Goal: Transaction & Acquisition: Purchase product/service

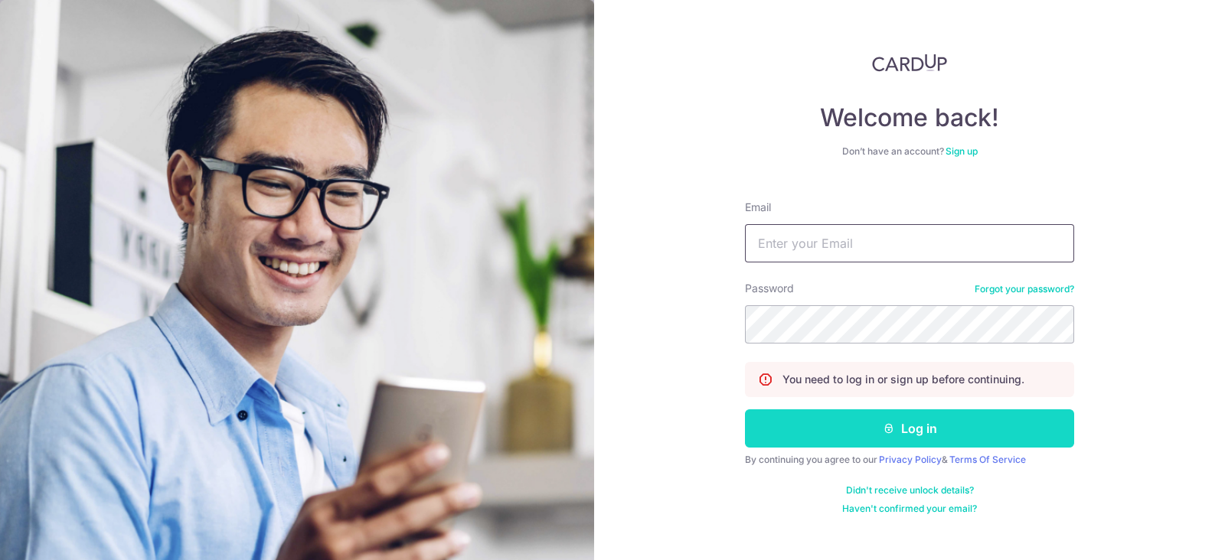
type input "tanjoseph488@gmail.com"
click at [863, 417] on button "Log in" at bounding box center [909, 429] width 329 height 38
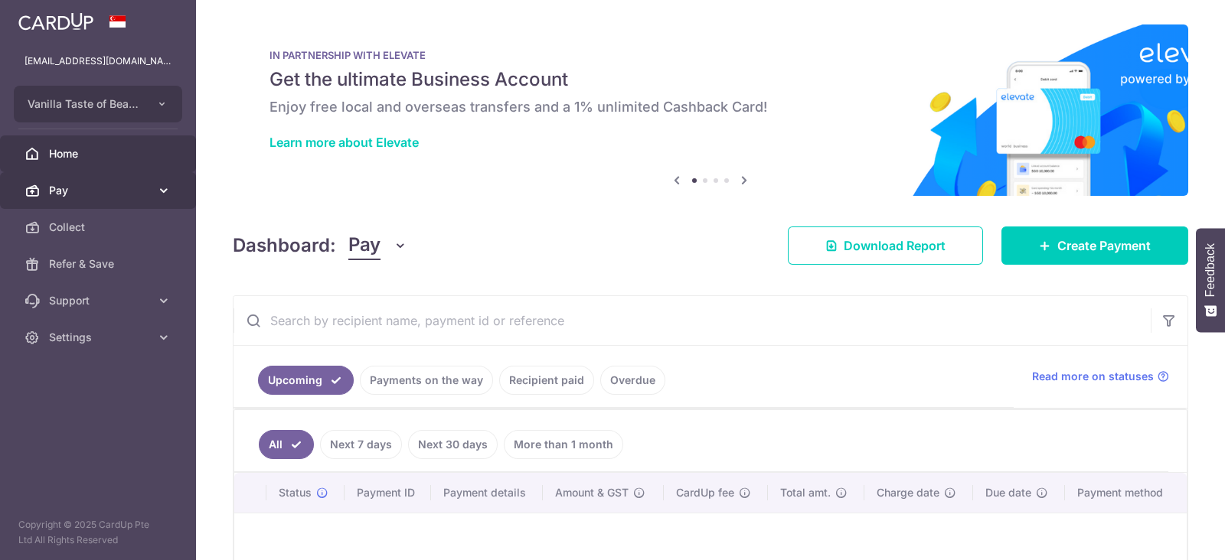
click at [114, 184] on span "Pay" at bounding box center [99, 190] width 101 height 15
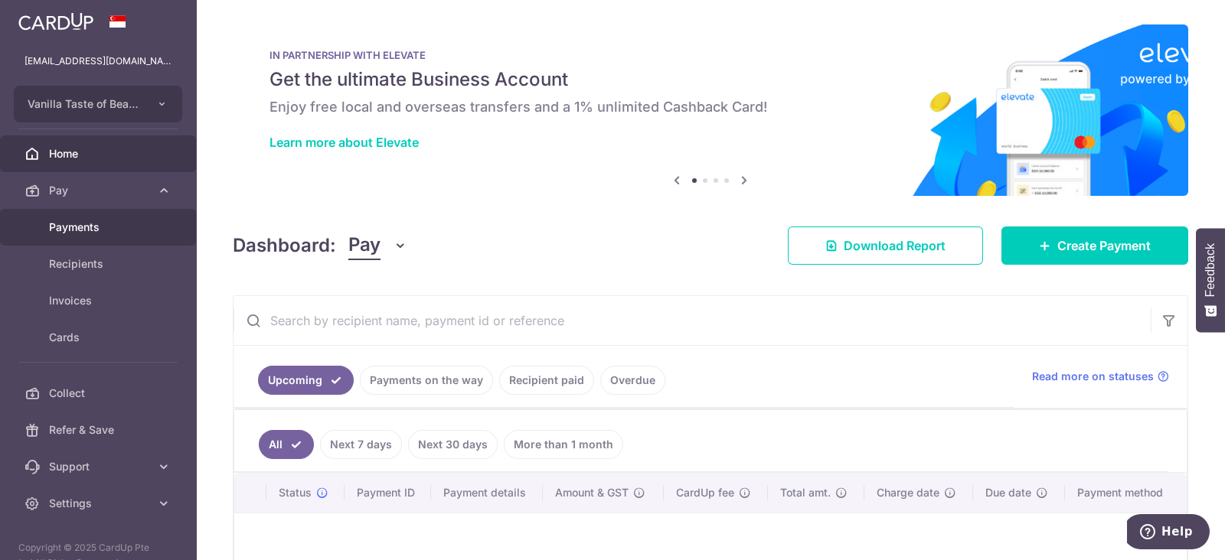
click at [67, 220] on span "Payments" at bounding box center [99, 227] width 101 height 15
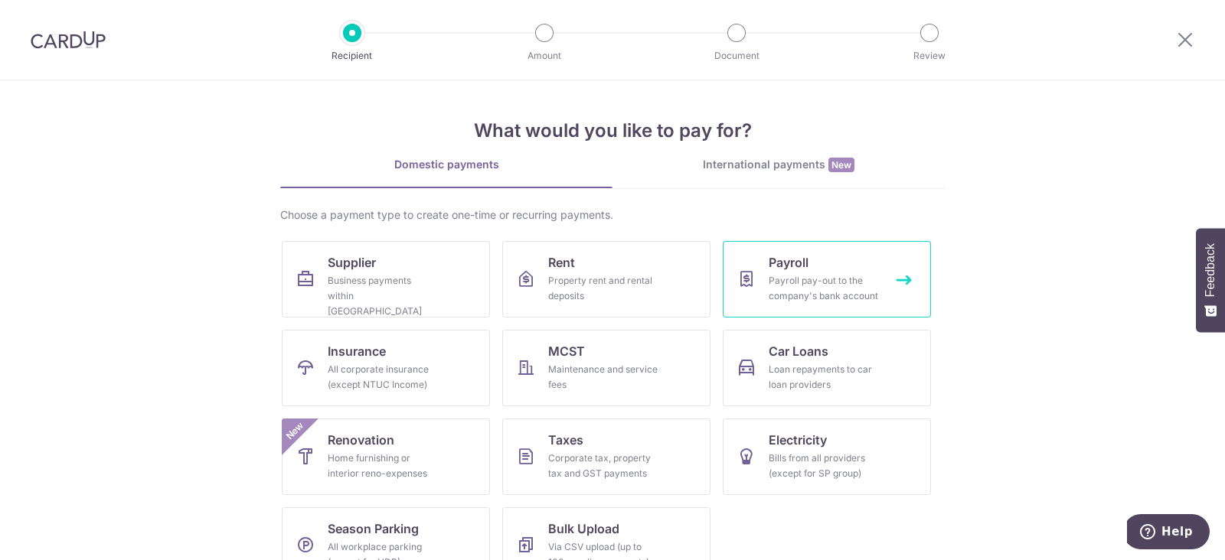
click at [769, 276] on div "Payroll pay-out to the company's bank account" at bounding box center [824, 288] width 110 height 31
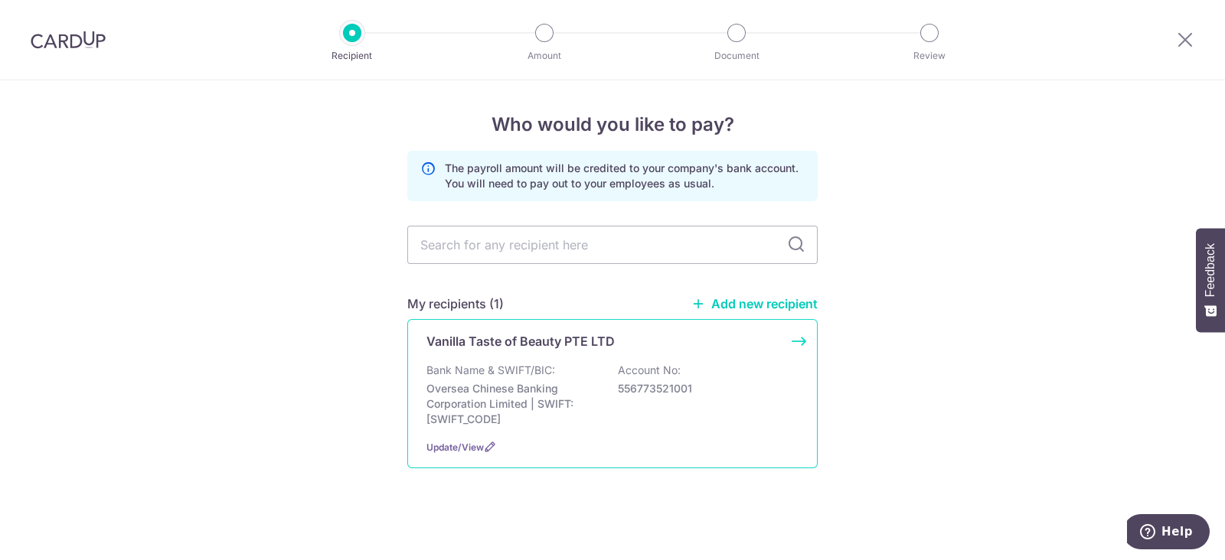
click at [760, 419] on div "Bank Name & SWIFT/BIC: Oversea Chinese Banking Corporation Limited | SWIFT: OCB…" at bounding box center [612, 395] width 372 height 64
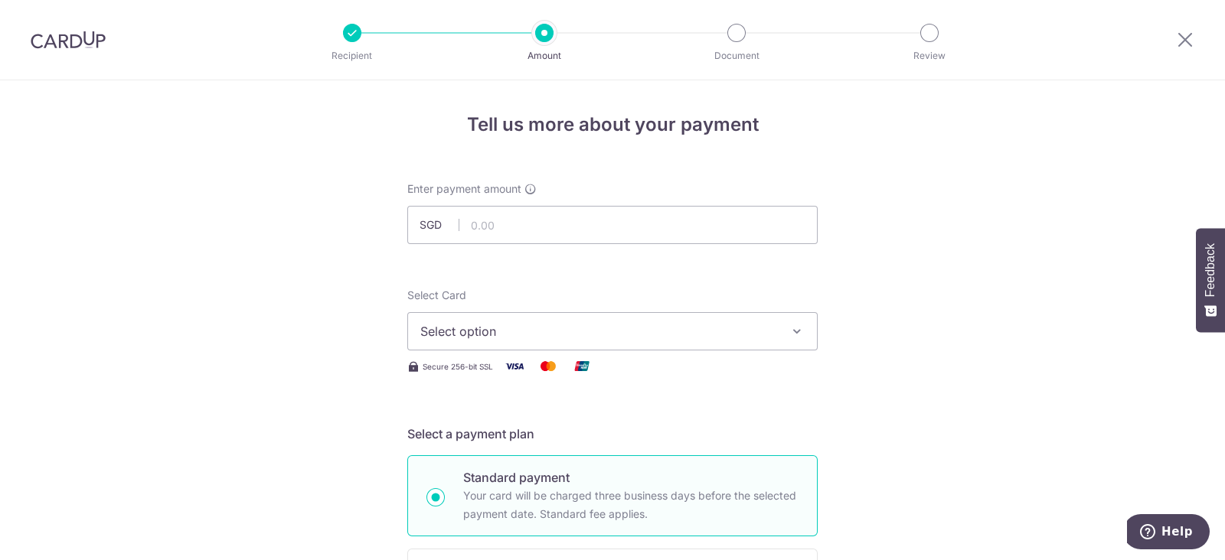
click at [621, 200] on div "Enter payment amount SGD" at bounding box center [612, 212] width 410 height 63
click at [618, 224] on input "text" at bounding box center [612, 225] width 410 height 38
type input "25,000.00"
click at [583, 316] on button "Select option" at bounding box center [612, 331] width 410 height 38
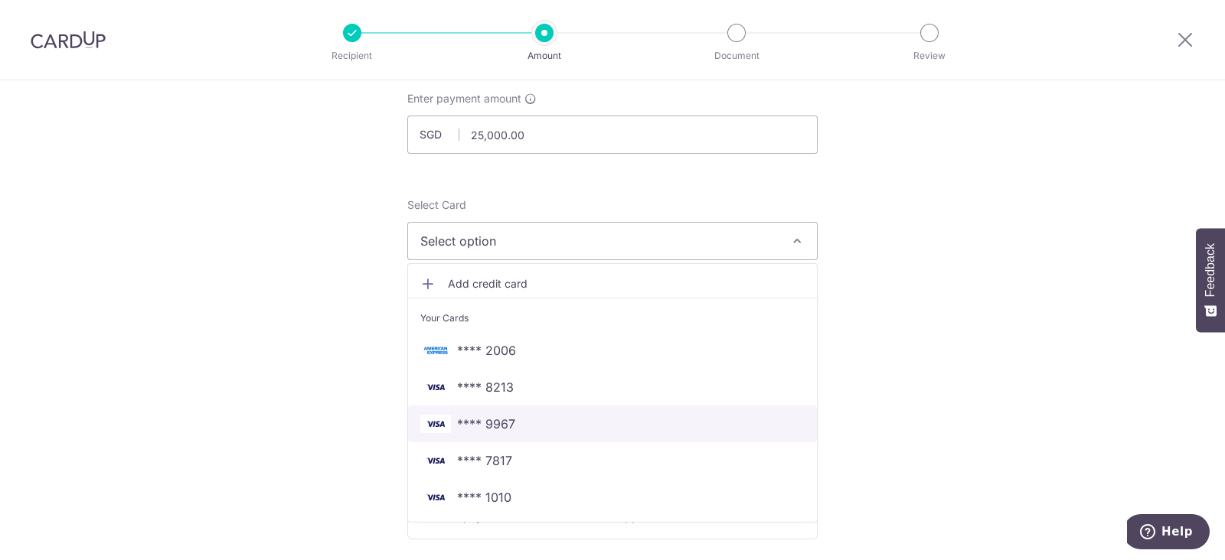
scroll to position [191, 0]
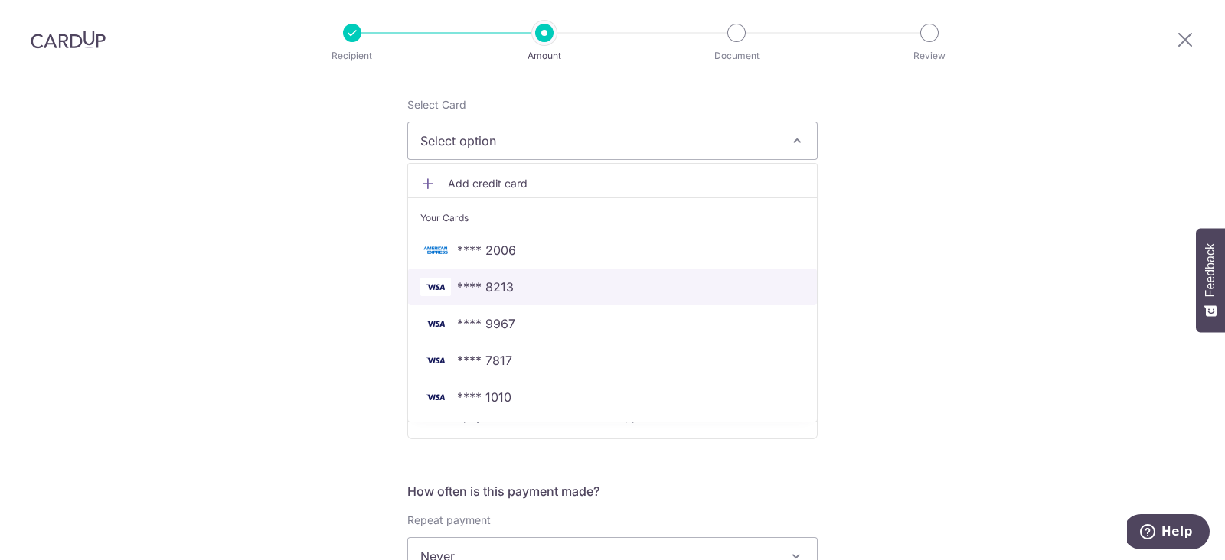
click at [498, 292] on span "**** 8213" at bounding box center [485, 287] width 57 height 18
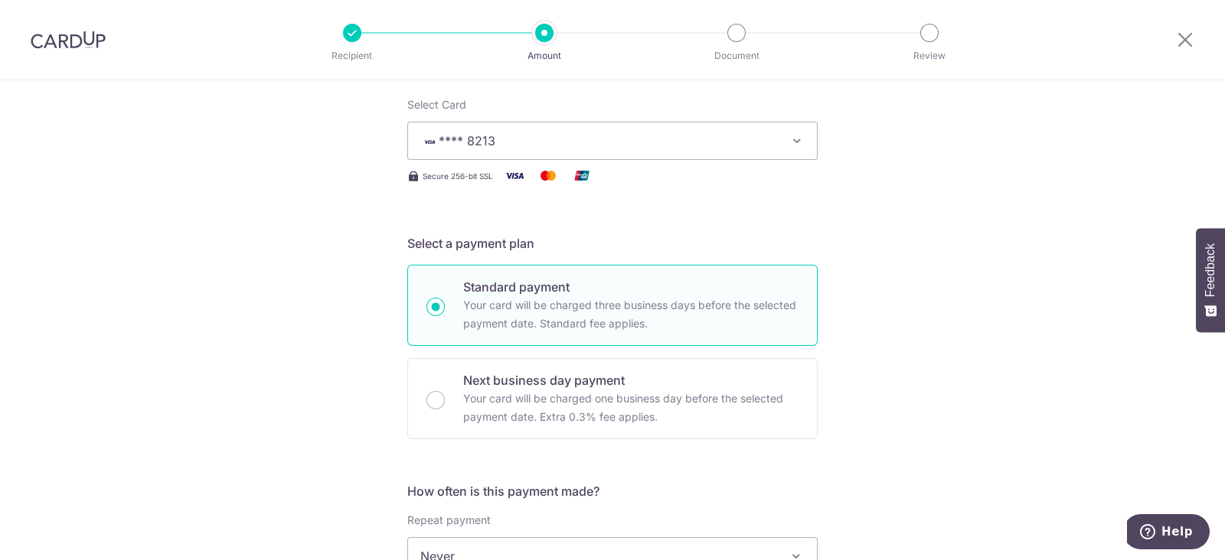
scroll to position [574, 0]
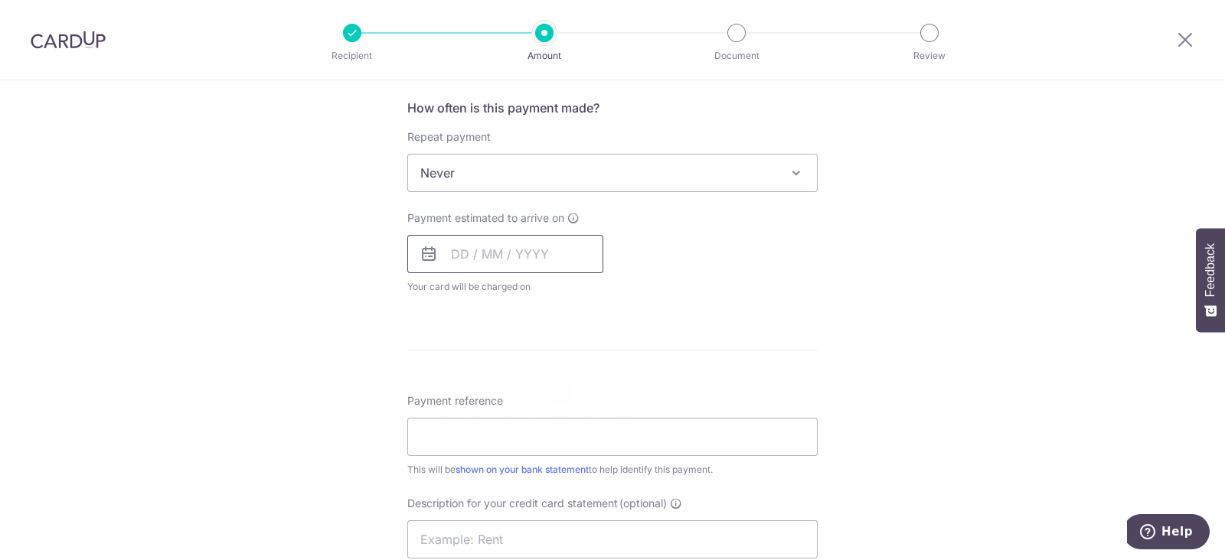
click at [494, 258] on input "text" at bounding box center [505, 254] width 196 height 38
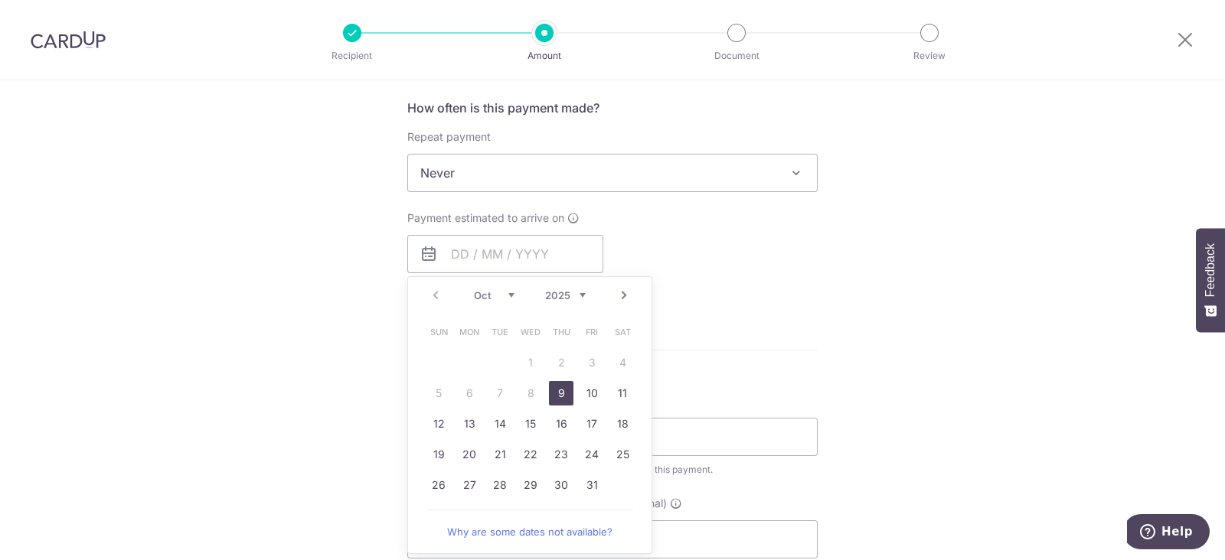
click at [559, 386] on link "9" at bounding box center [561, 393] width 24 height 24
type input "[DATE]"
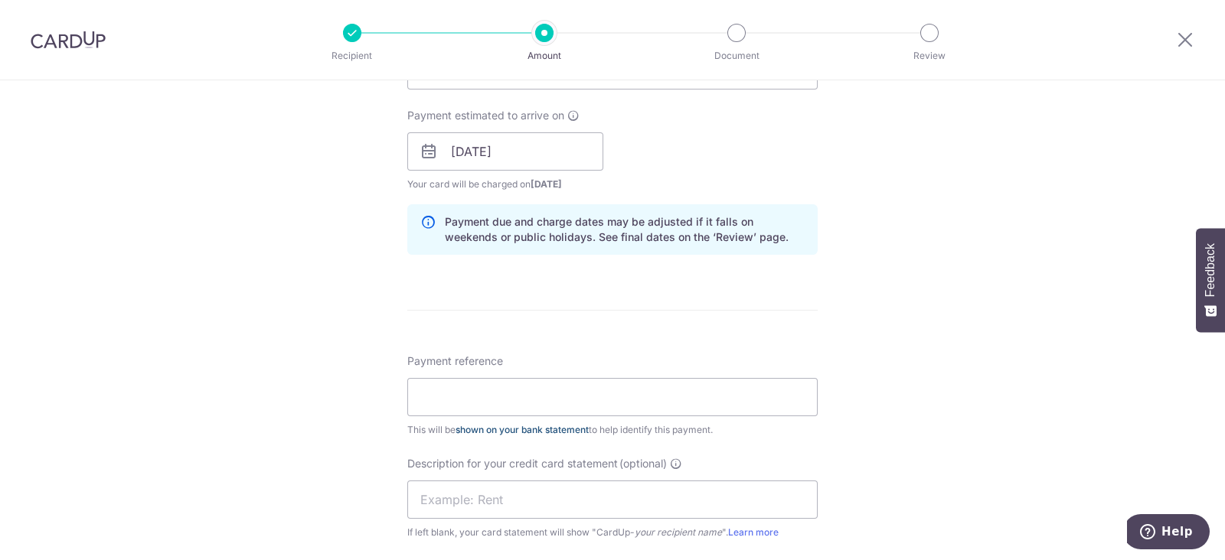
scroll to position [765, 0]
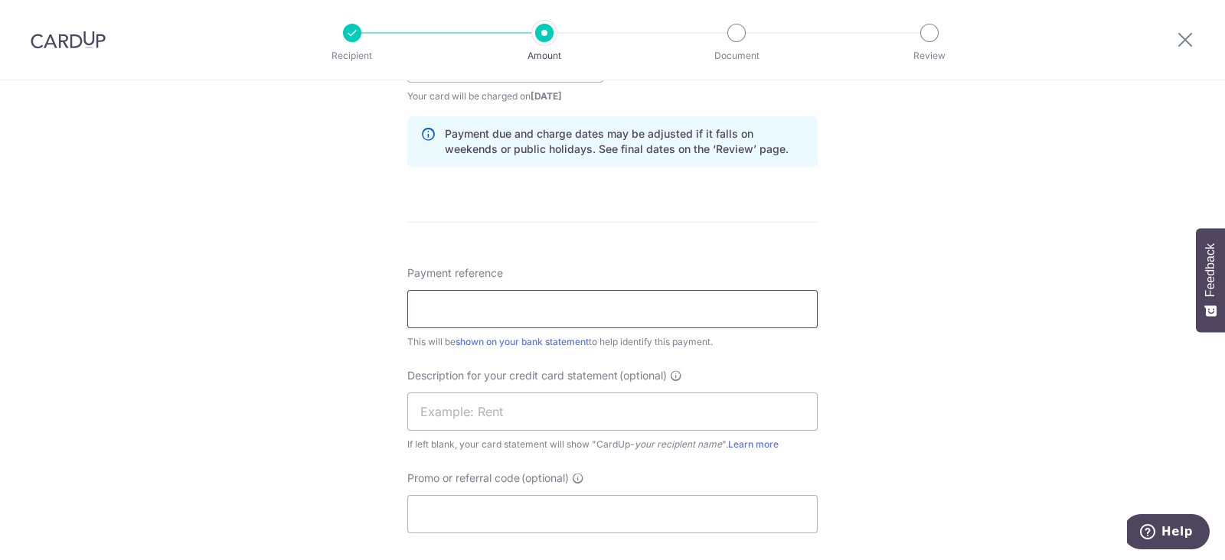
click at [430, 301] on input "Payment reference" at bounding box center [612, 309] width 410 height 38
click at [462, 304] on input "Payroll May 25" at bounding box center [612, 309] width 410 height 38
drag, startPoint x: 536, startPoint y: 312, endPoint x: 364, endPoint y: 285, distance: 174.3
click at [372, 284] on div "Tell us more about your payment Enter payment amount SGD 25,000.00 25000.00 Sel…" at bounding box center [612, 83] width 1225 height 1535
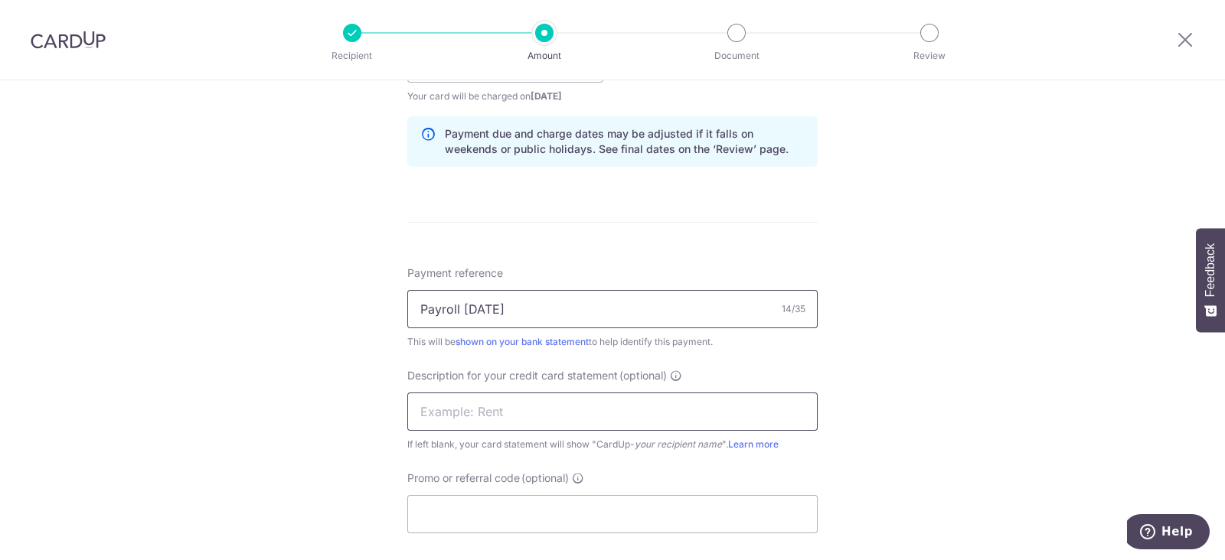
type input "Payroll [DATE]"
click at [498, 410] on input "text" at bounding box center [612, 412] width 410 height 38
paste input "Payroll [DATE]"
type input "Payroll [DATE]"
click at [504, 502] on input "Promo or referral code (optional)" at bounding box center [612, 514] width 410 height 38
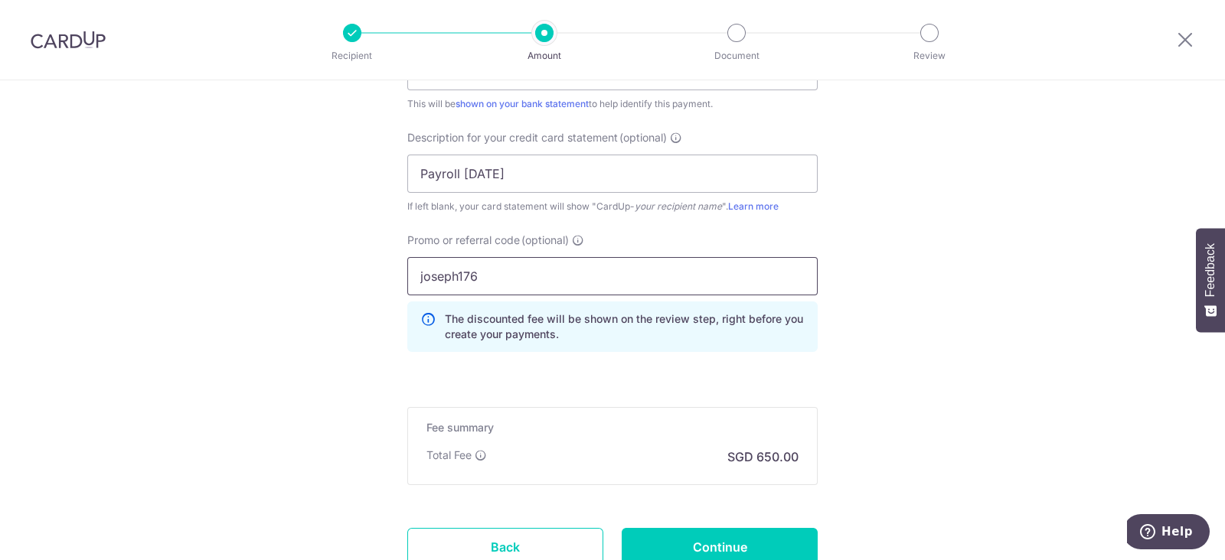
scroll to position [1121, 0]
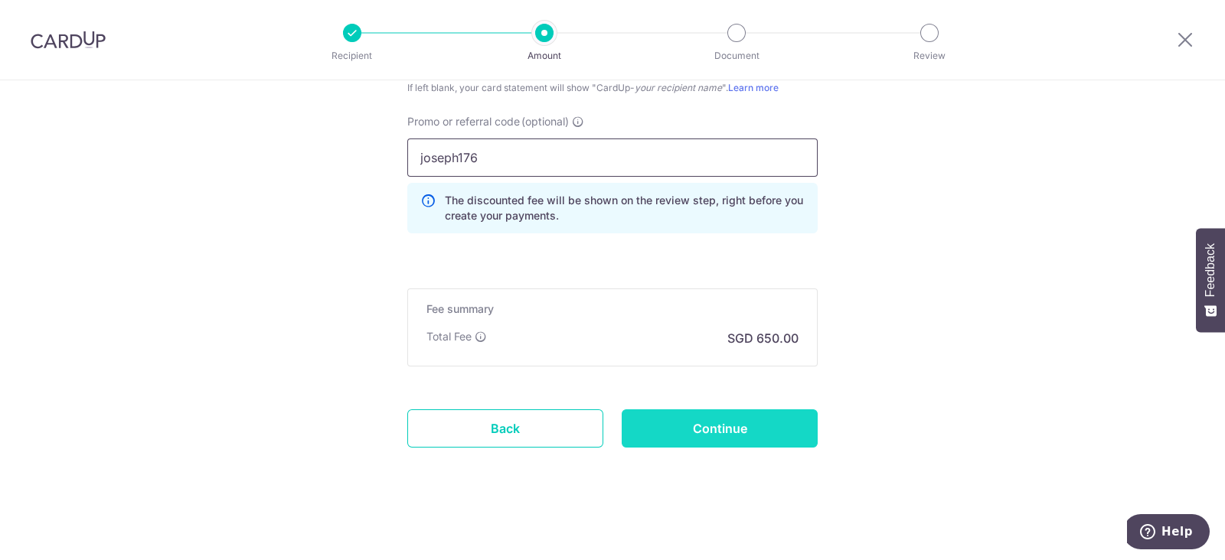
type input "joseph176"
click at [734, 423] on input "Continue" at bounding box center [720, 429] width 196 height 38
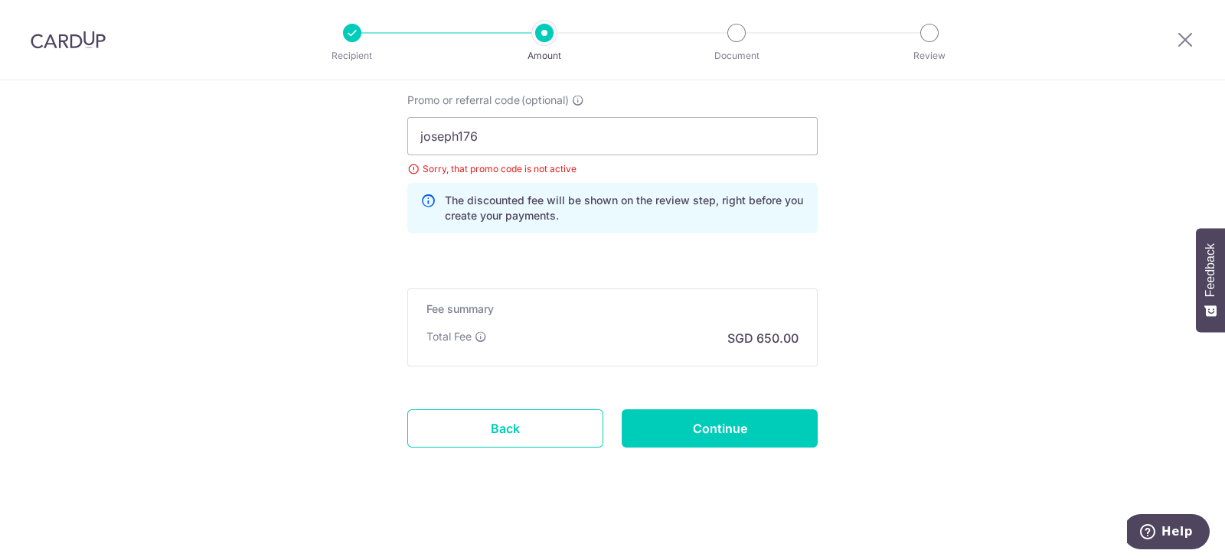
scroll to position [951, 0]
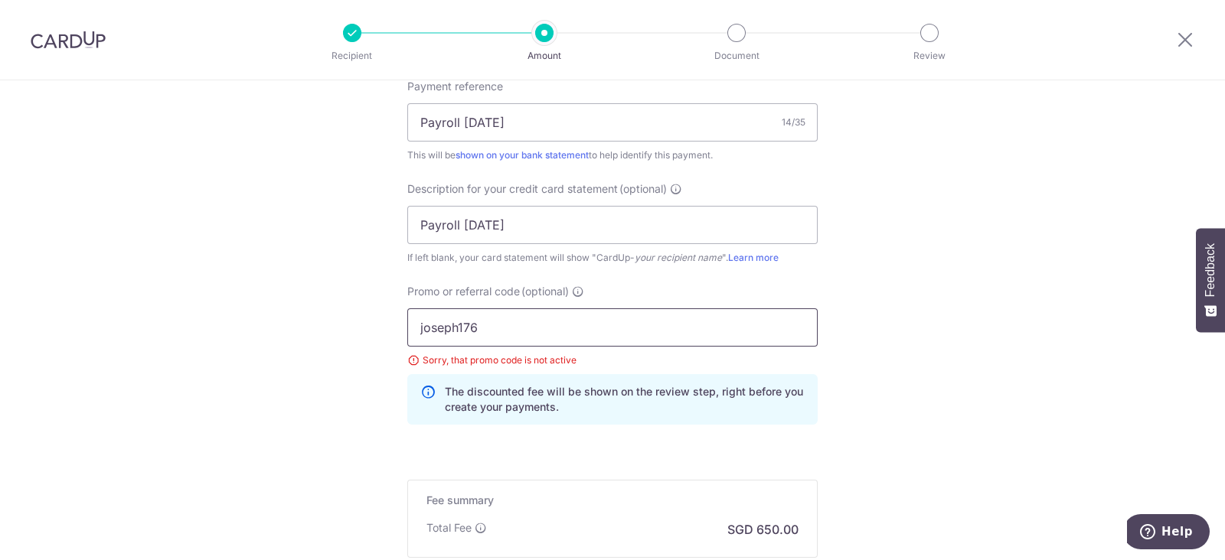
click at [570, 331] on input "joseph176" at bounding box center [612, 327] width 410 height 38
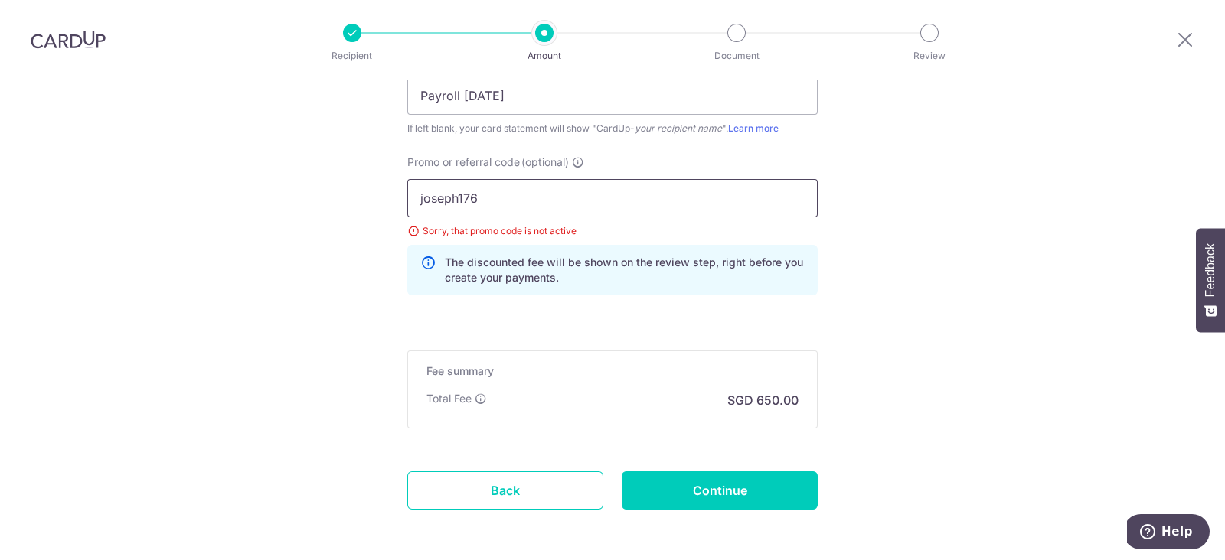
scroll to position [1143, 0]
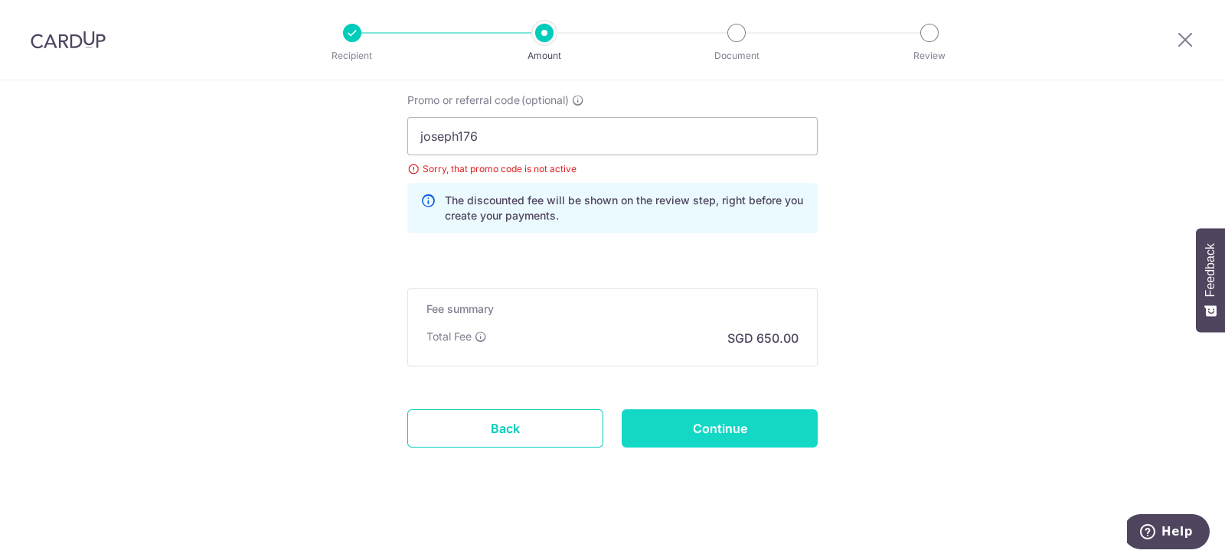
click at [720, 425] on input "Continue" at bounding box center [720, 429] width 196 height 38
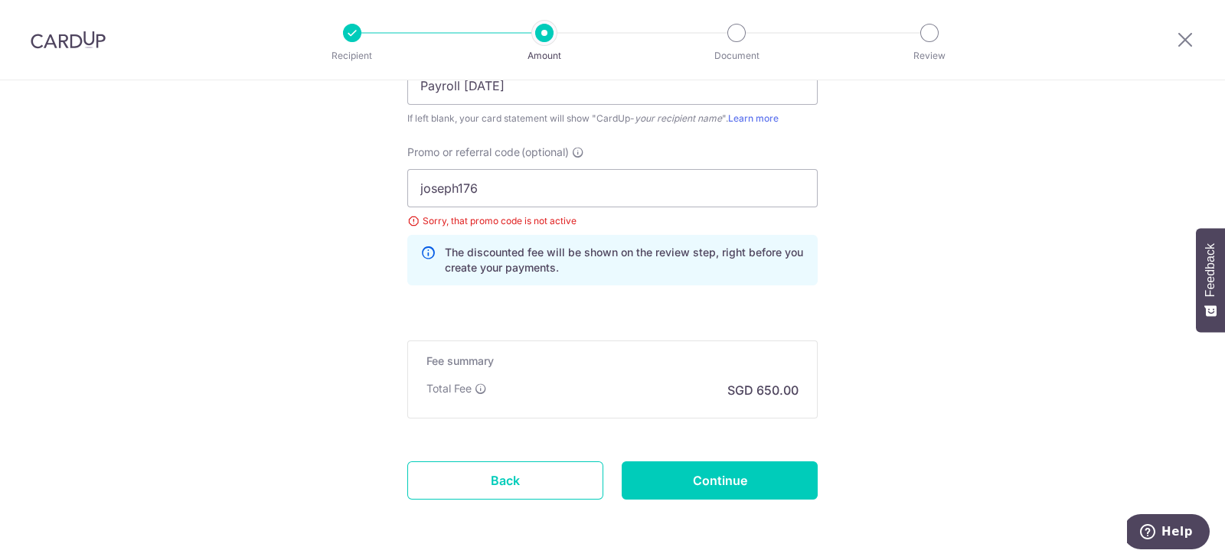
scroll to position [1047, 0]
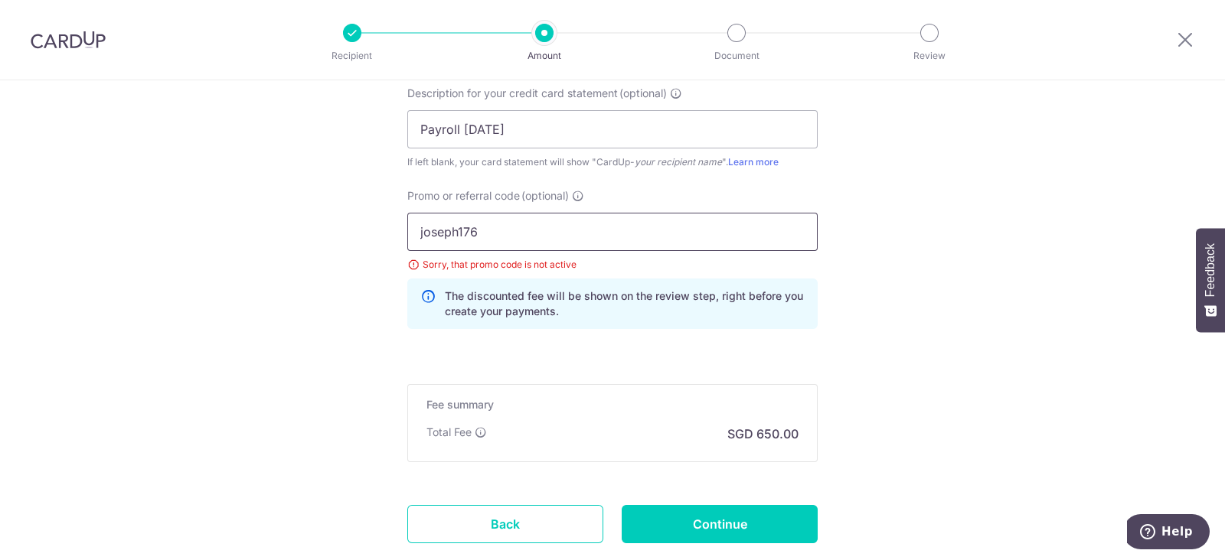
click at [652, 243] on input "joseph176" at bounding box center [612, 232] width 410 height 38
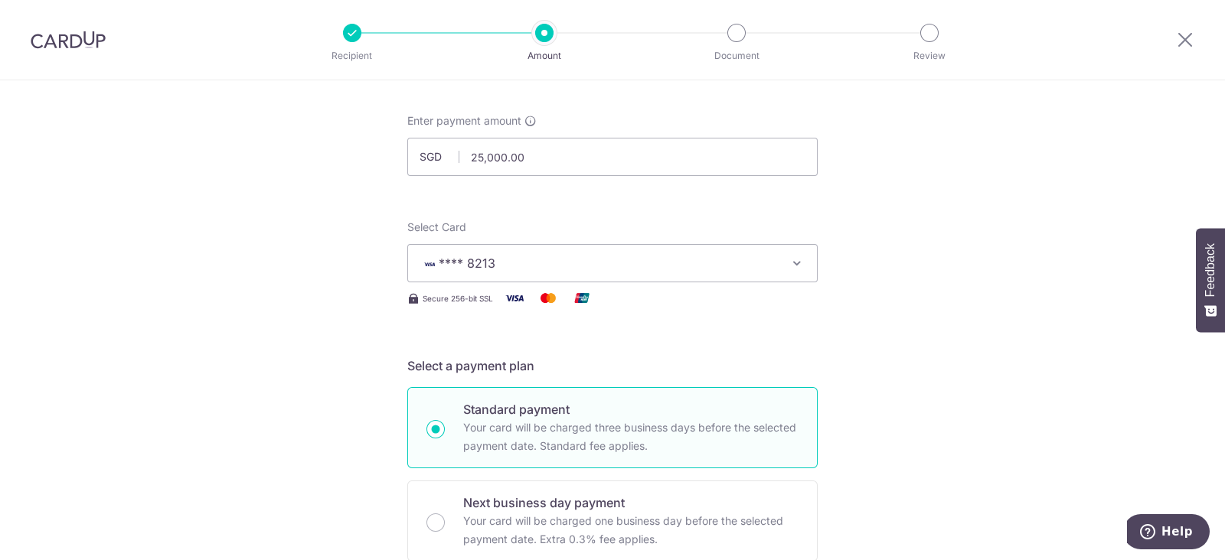
scroll to position [0, 0]
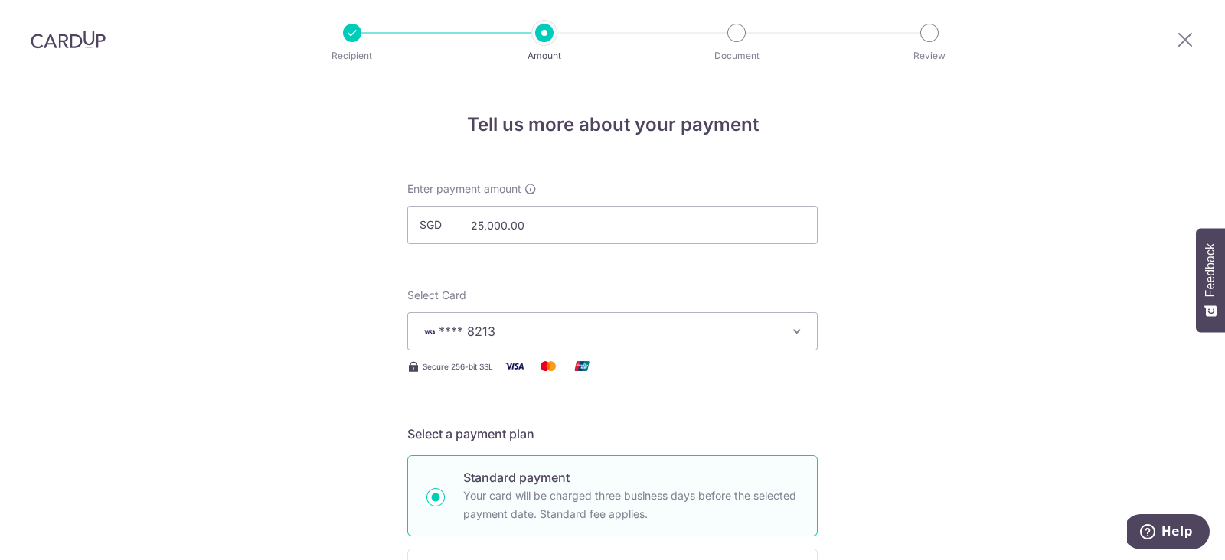
click at [638, 335] on span "**** 8213" at bounding box center [598, 331] width 357 height 18
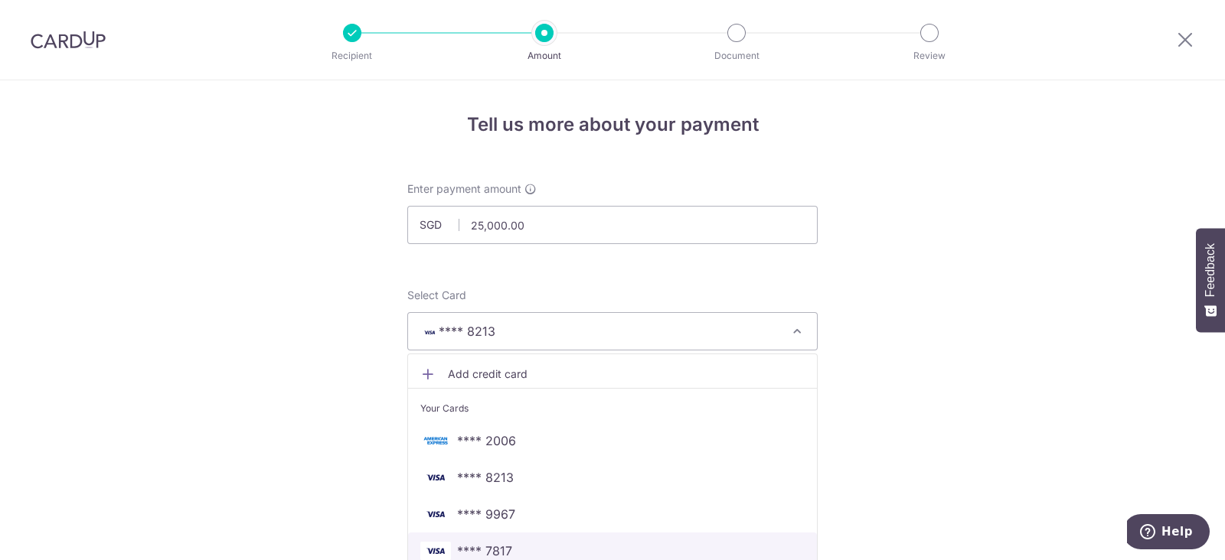
drag, startPoint x: 597, startPoint y: 538, endPoint x: 650, endPoint y: 488, distance: 72.6
click at [597, 538] on link "**** 7817" at bounding box center [612, 551] width 409 height 37
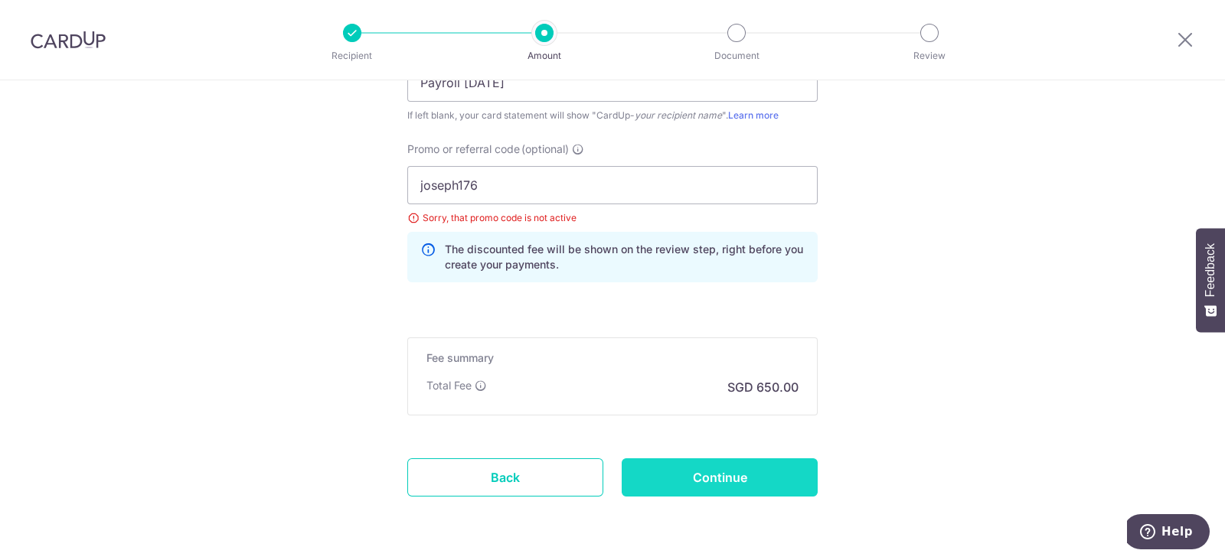
scroll to position [1143, 0]
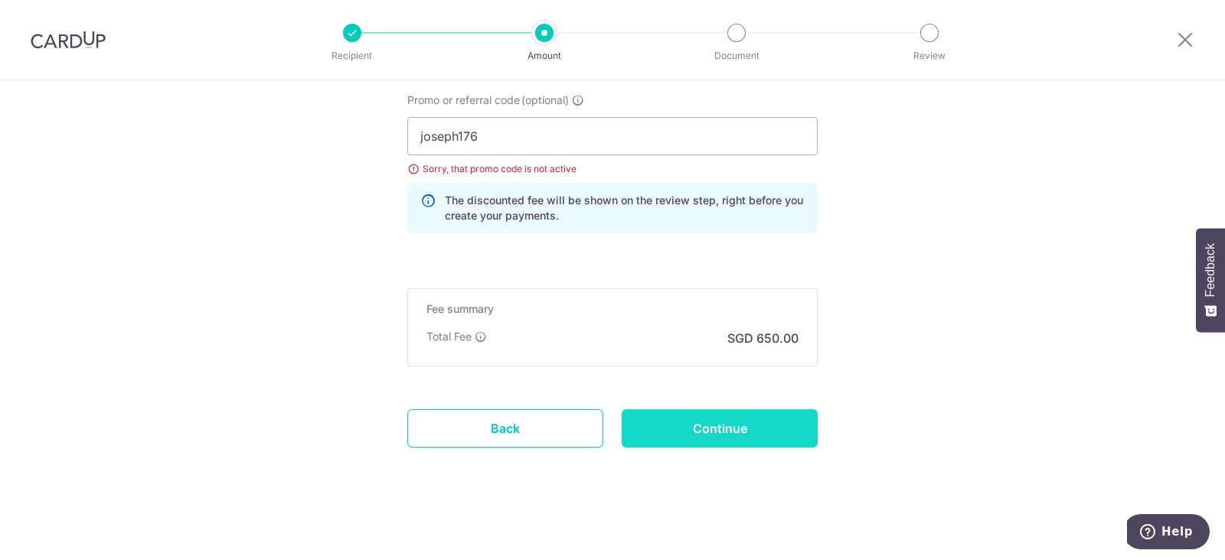
click at [749, 423] on input "Continue" at bounding box center [720, 429] width 196 height 38
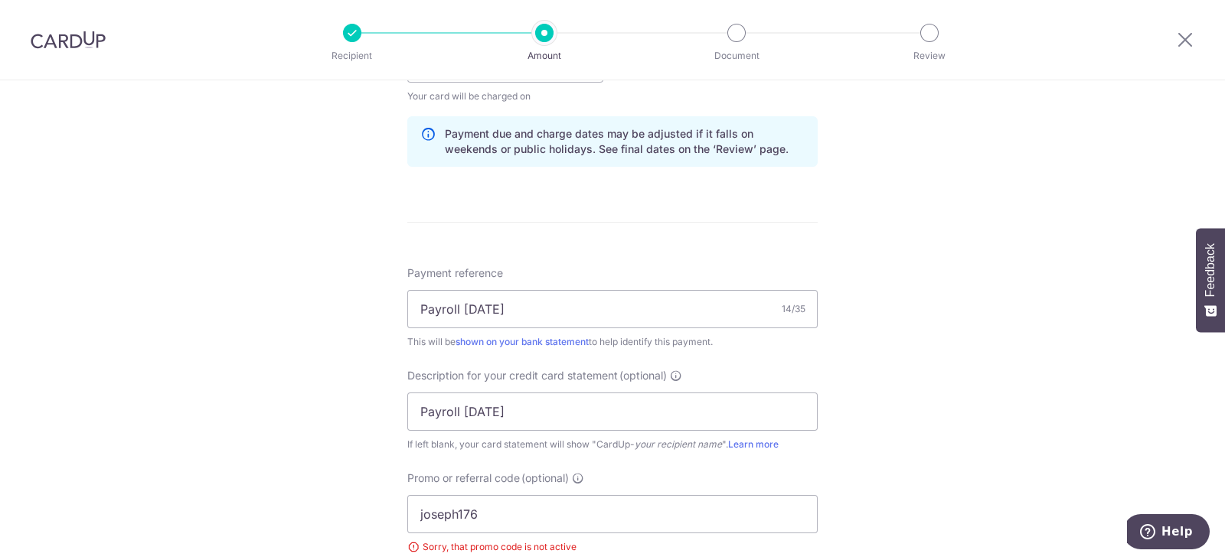
scroll to position [1143, 0]
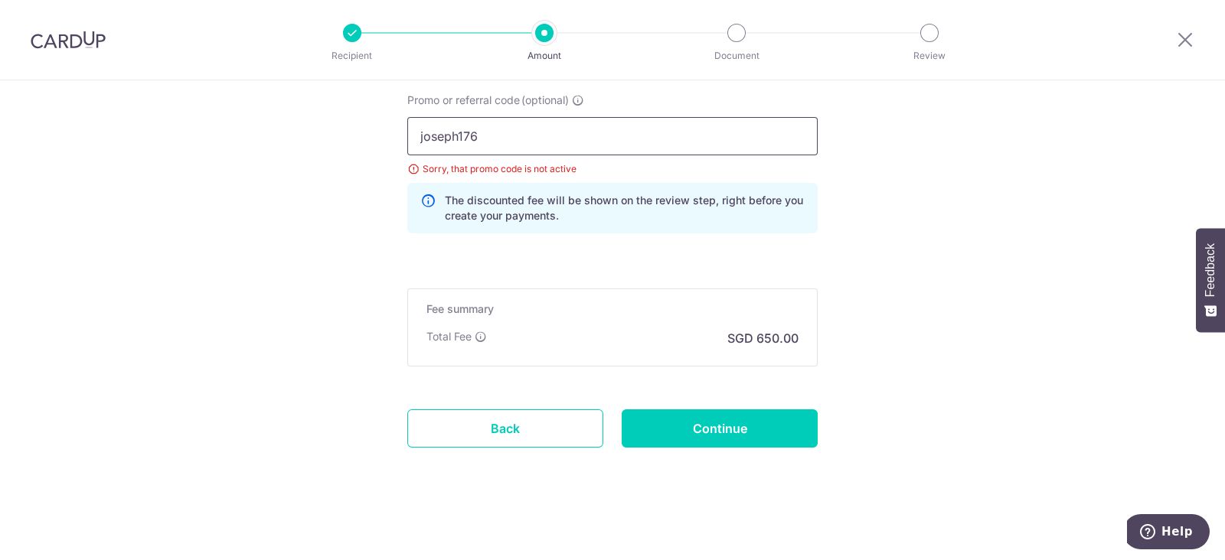
click at [483, 132] on input "joseph176" at bounding box center [612, 136] width 410 height 38
type input "joseph178"
click at [696, 429] on input "Continue" at bounding box center [720, 429] width 196 height 38
click at [592, 135] on input "joseph178" at bounding box center [612, 136] width 410 height 38
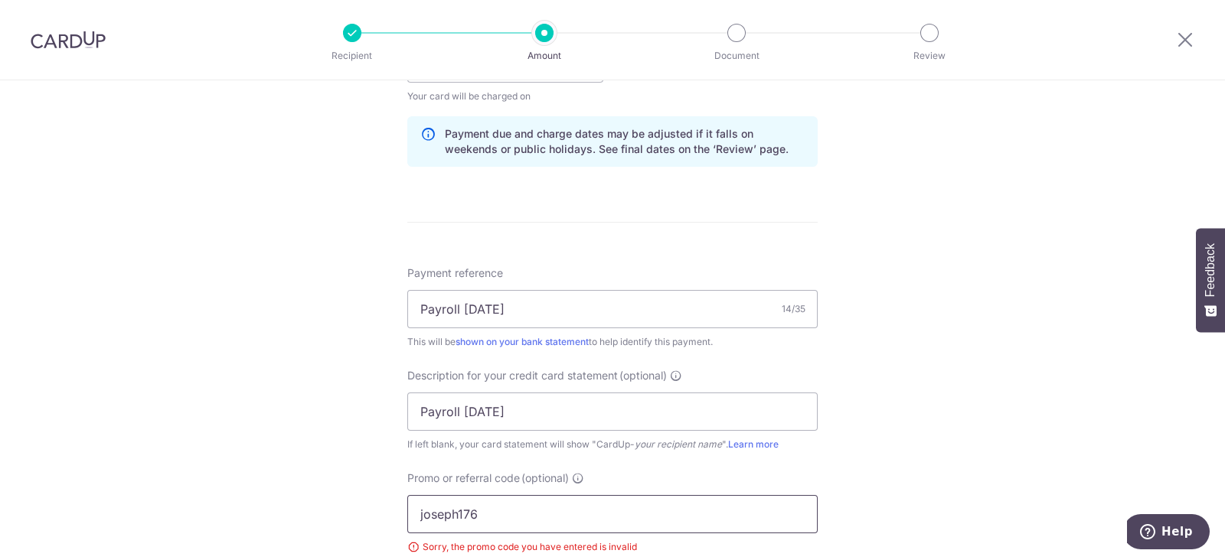
scroll to position [1053, 0]
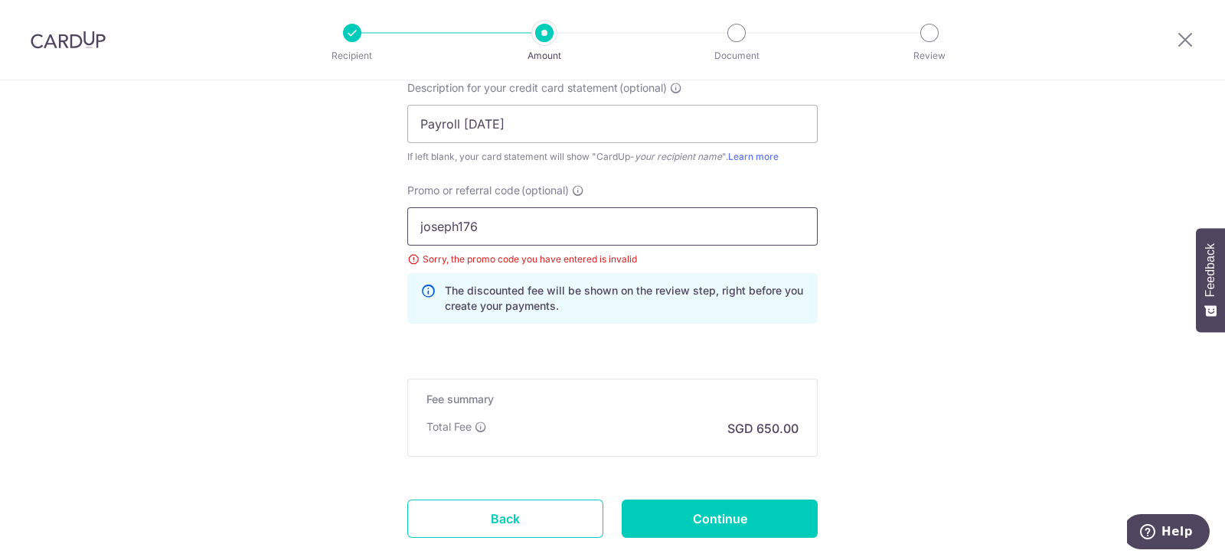
type input "joseph176"
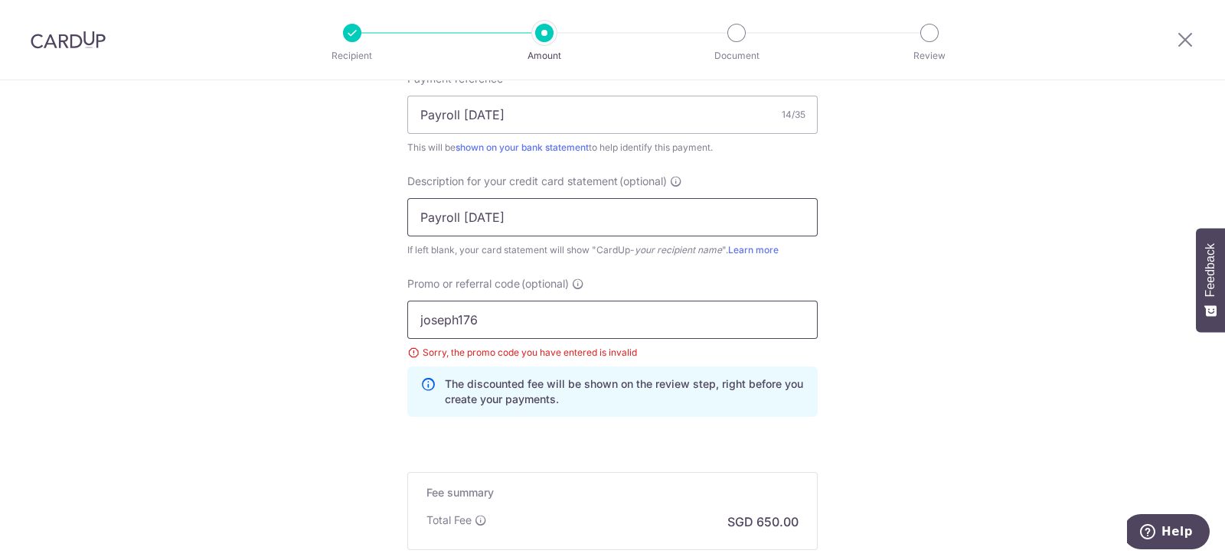
scroll to position [861, 0]
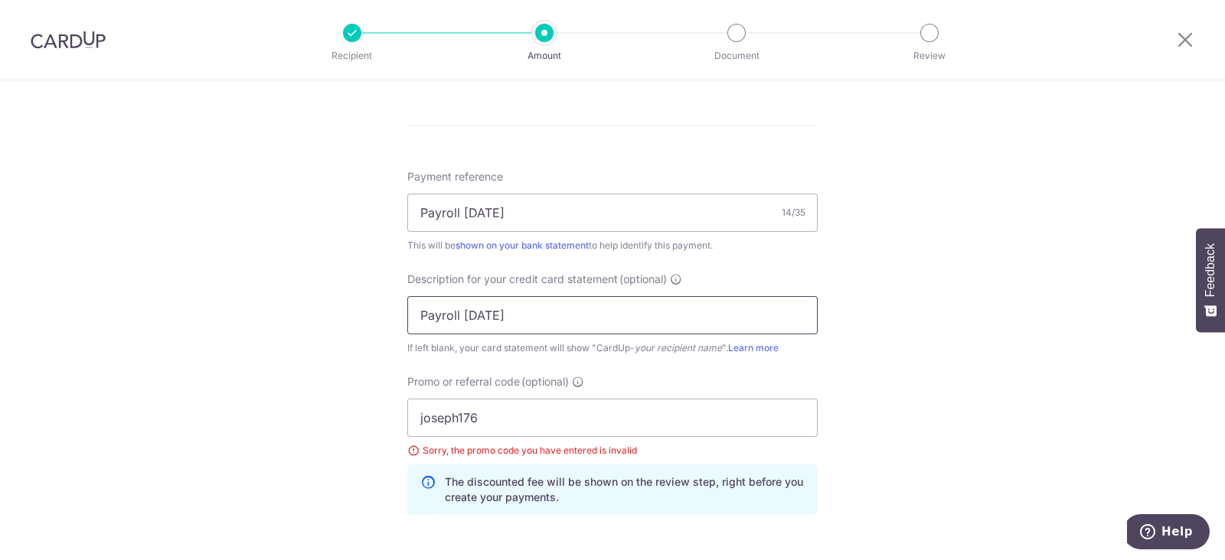
drag, startPoint x: 666, startPoint y: 318, endPoint x: 80, endPoint y: 281, distance: 586.8
click at [80, 281] on div "Tell us more about your payment Enter payment amount SGD 25,000.00 25000.00 Sel…" at bounding box center [612, 31] width 1225 height 1625
click at [908, 333] on div "Tell us more about your payment Enter payment amount SGD 25,000.00 25000.00 Sel…" at bounding box center [612, 31] width 1225 height 1625
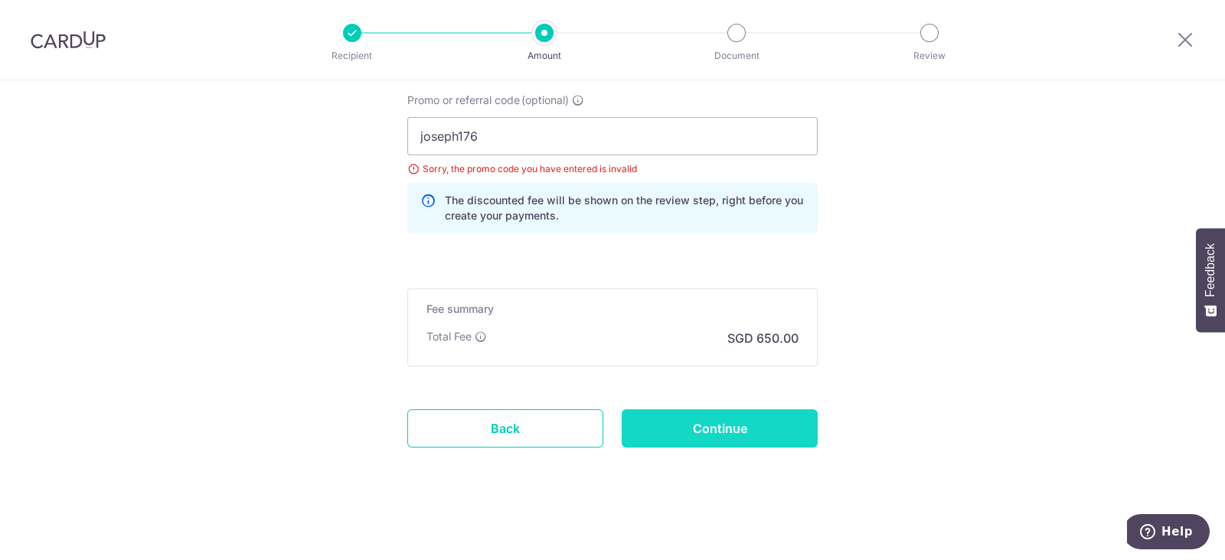
click at [746, 410] on input "Continue" at bounding box center [720, 429] width 196 height 38
click at [513, 122] on input "joseph176" at bounding box center [612, 136] width 410 height 38
click at [513, 133] on input "joseph176" at bounding box center [612, 136] width 410 height 38
paste input "OCBC155"
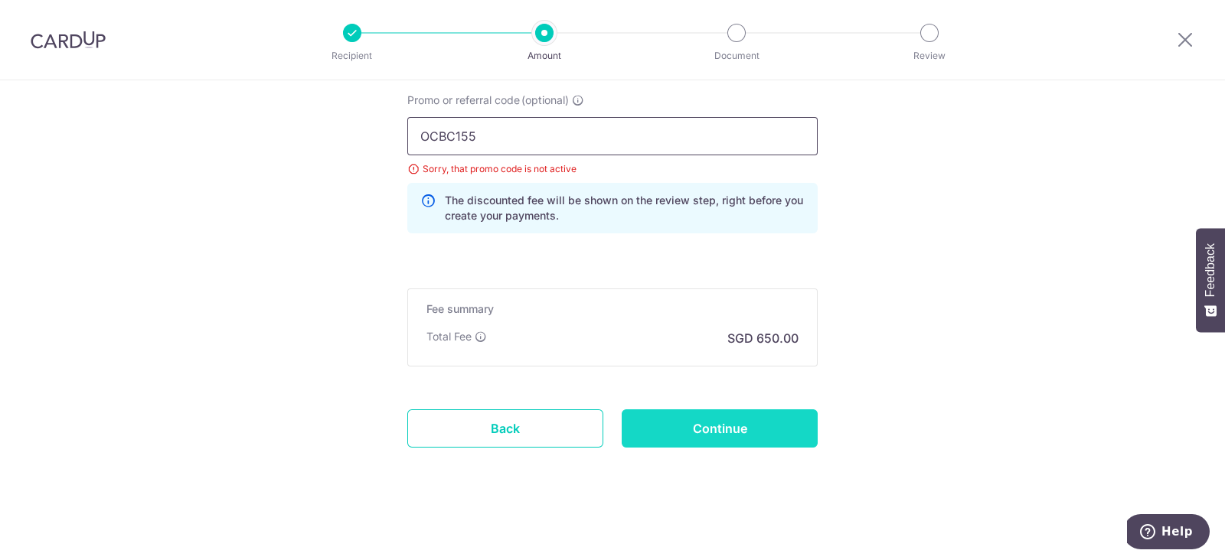
type input "OCBC155"
click at [697, 437] on input "Continue" at bounding box center [720, 429] width 196 height 38
click at [535, 147] on input "OCBC155" at bounding box center [612, 136] width 410 height 38
paste input "9"
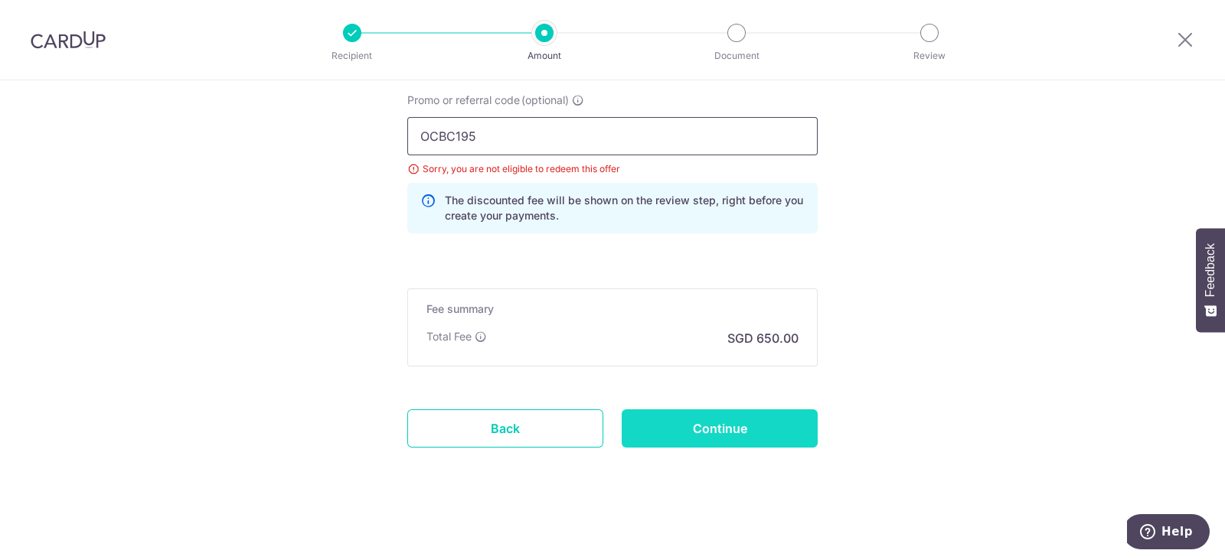
type input "OCBC195"
click at [686, 425] on input "Continue" at bounding box center [720, 429] width 196 height 38
click at [523, 120] on input "OCBC195" at bounding box center [612, 136] width 410 height 38
paste input "8"
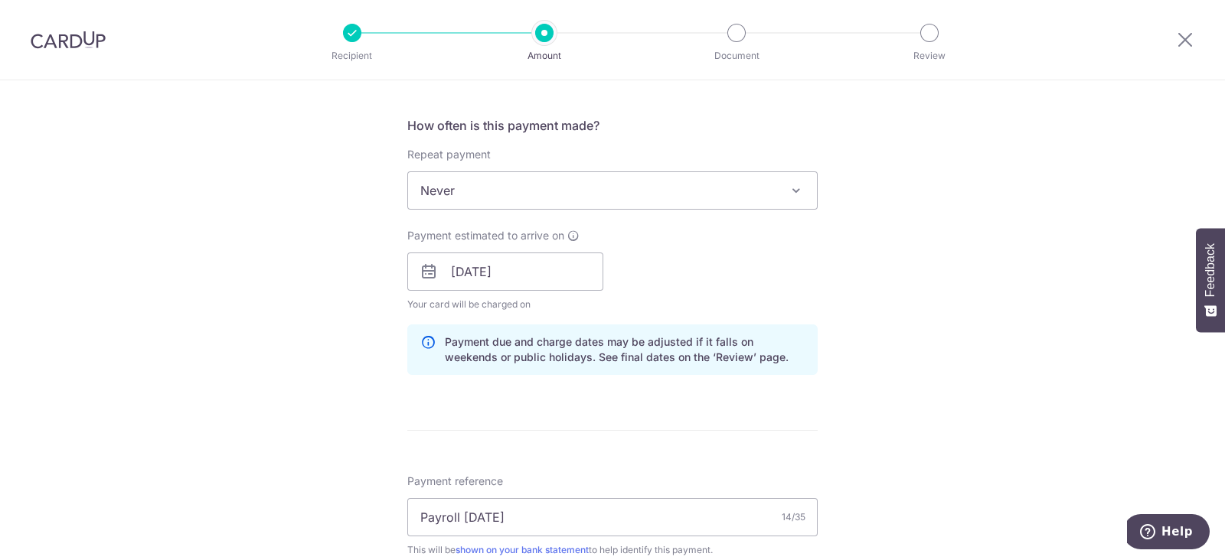
scroll to position [478, 0]
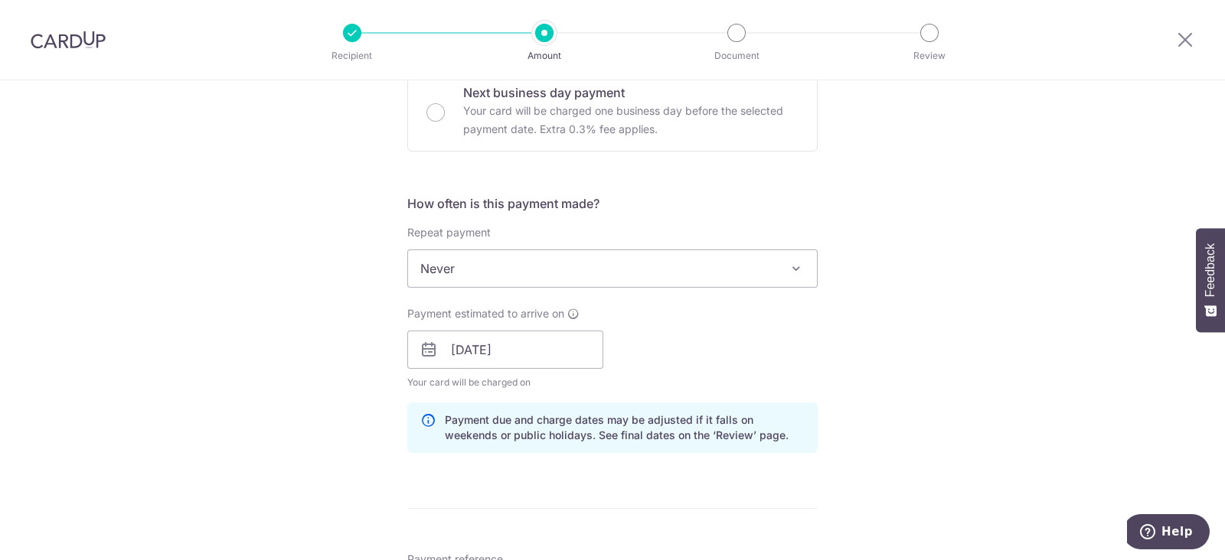
type input "OCBC18"
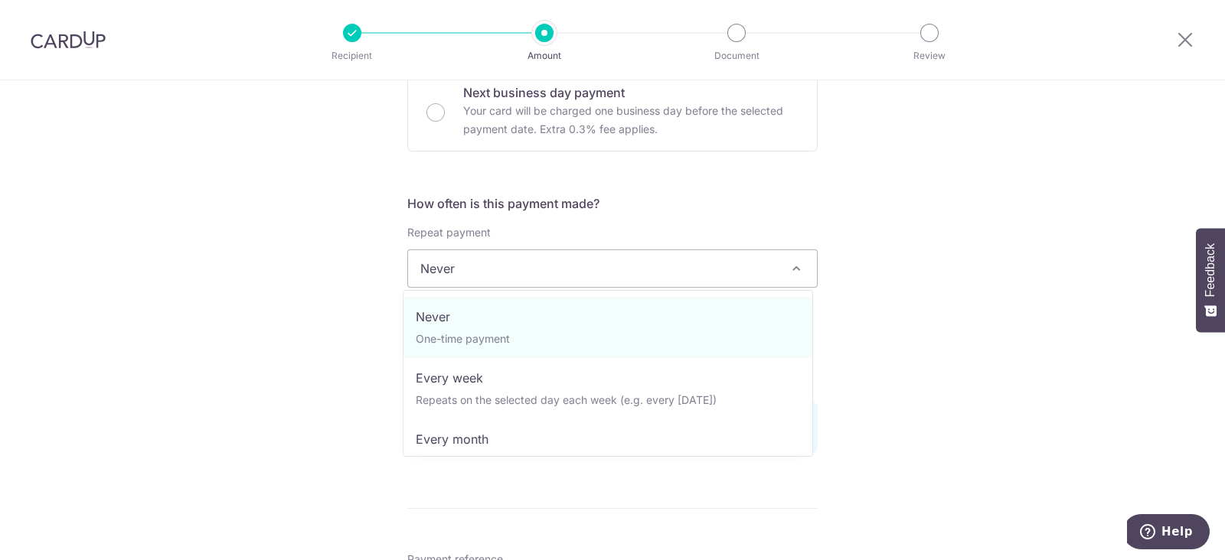
click at [555, 259] on span "Never" at bounding box center [612, 268] width 409 height 37
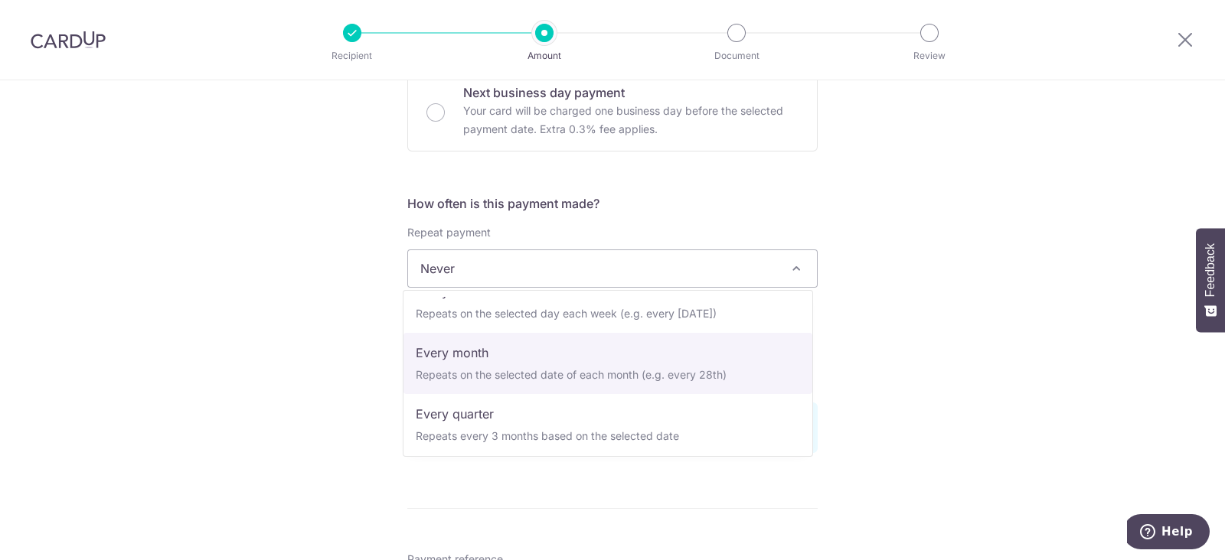
scroll to position [57, 0]
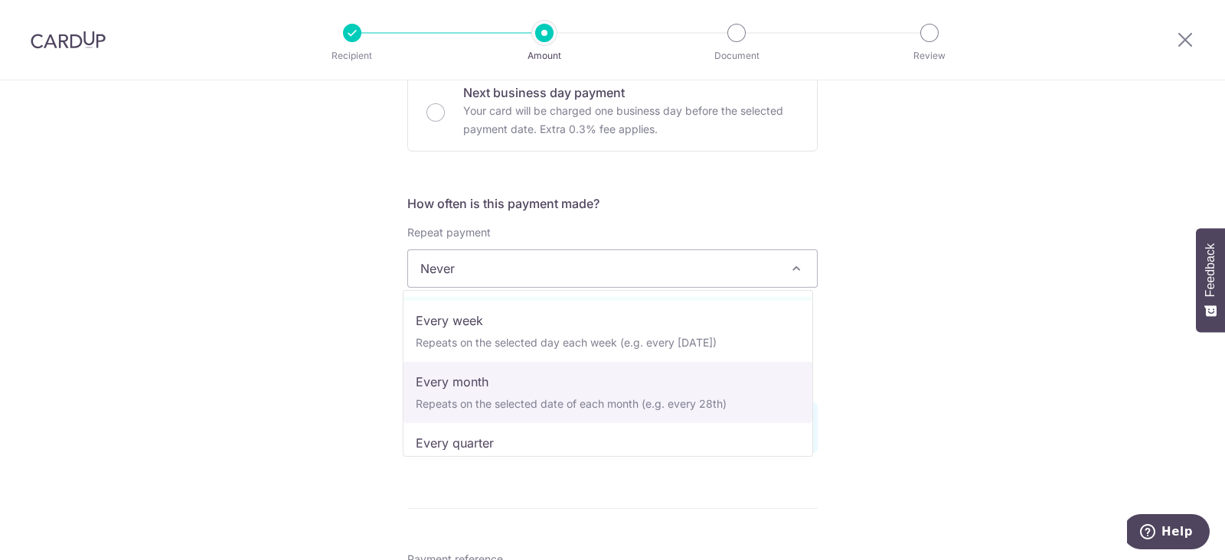
select select "3"
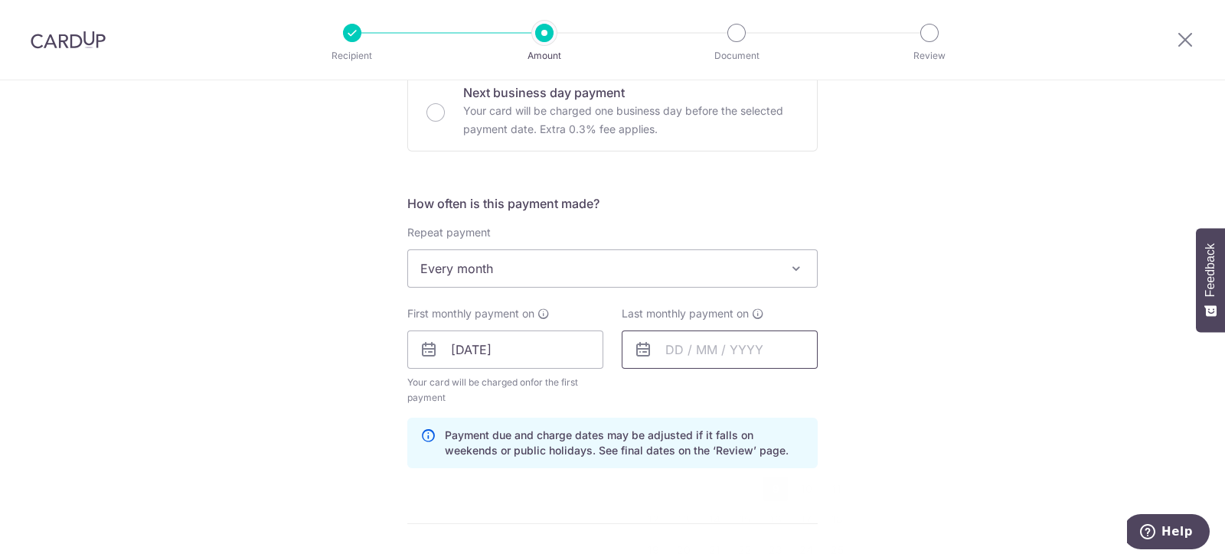
click at [658, 350] on input "text" at bounding box center [720, 350] width 196 height 38
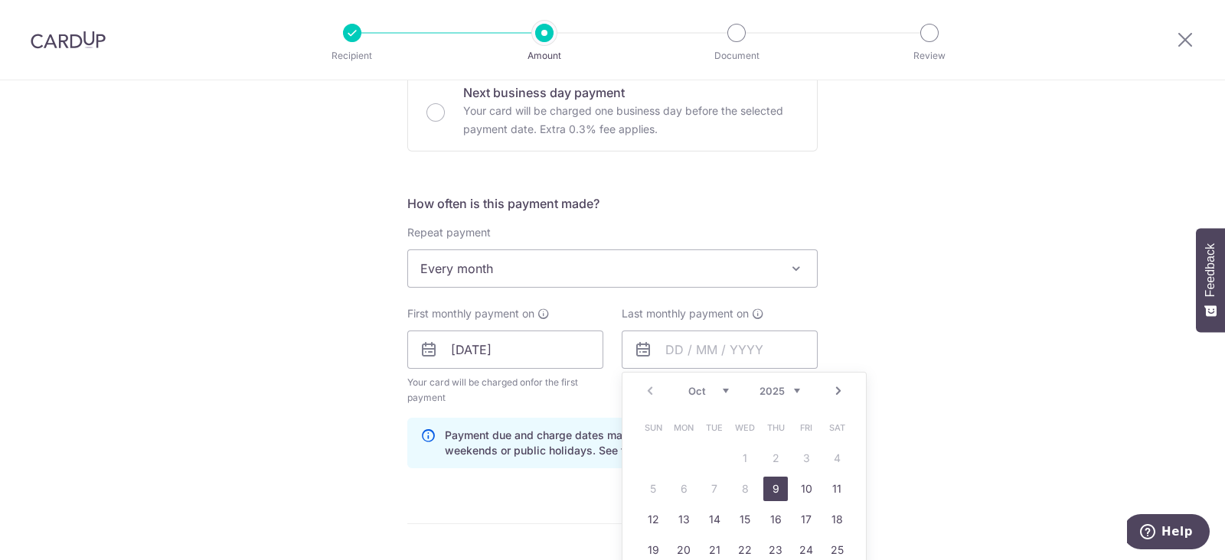
drag, startPoint x: 769, startPoint y: 485, endPoint x: 796, endPoint y: 476, distance: 28.3
click at [769, 485] on link "9" at bounding box center [775, 489] width 24 height 24
type input "[DATE]"
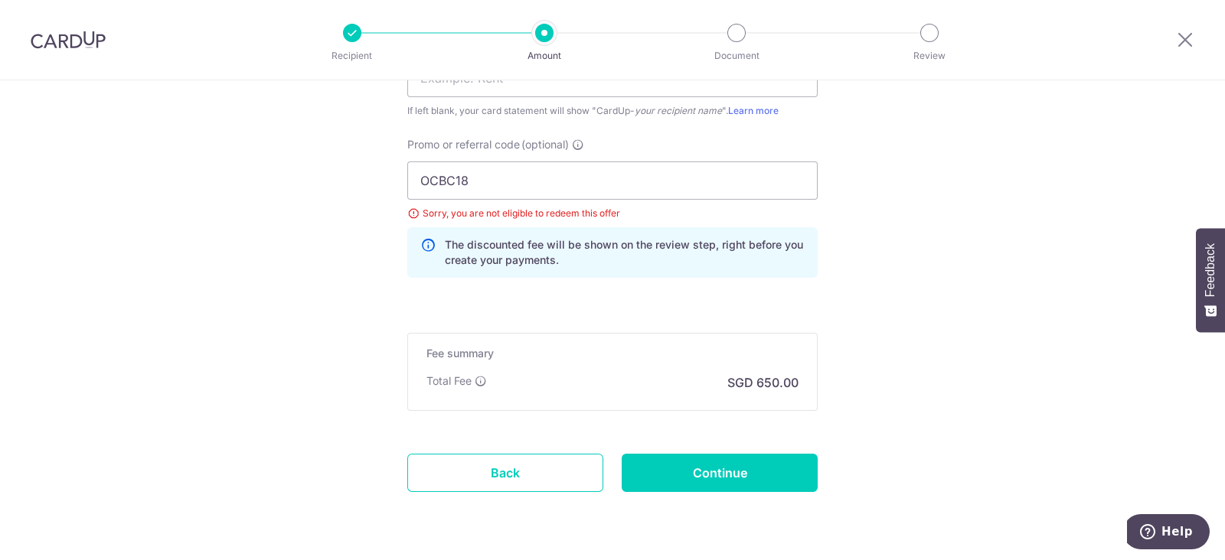
scroll to position [1158, 0]
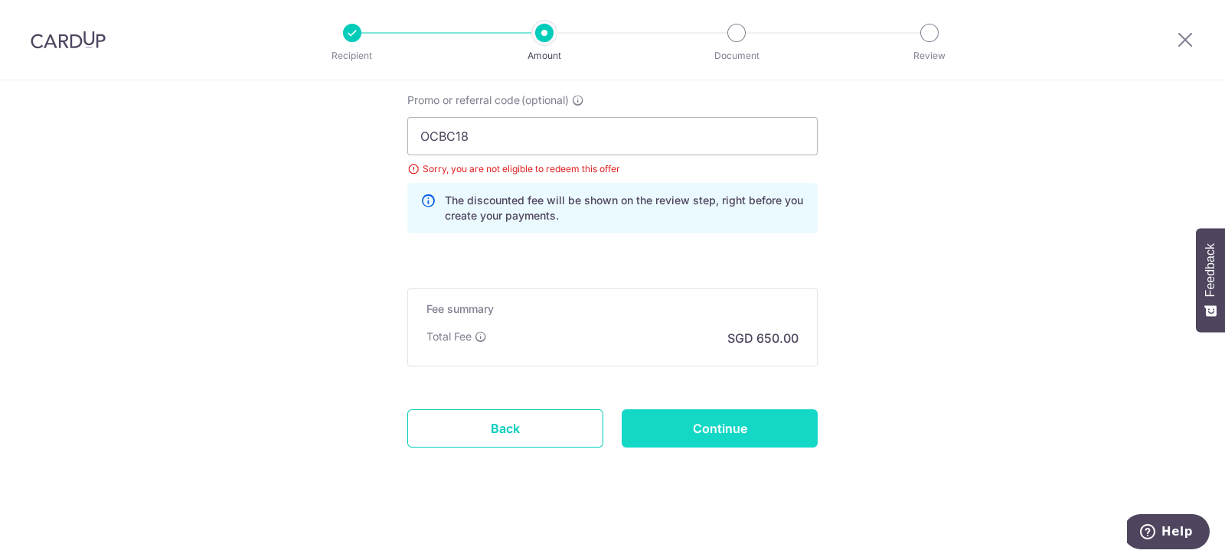
click at [754, 434] on input "Continue" at bounding box center [720, 429] width 196 height 38
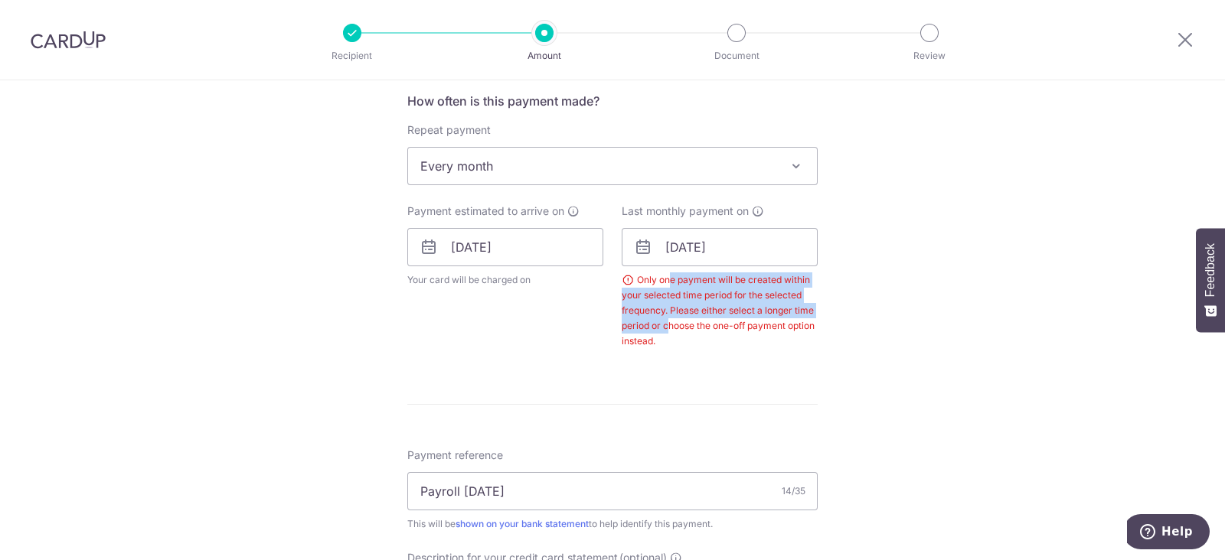
drag, startPoint x: 663, startPoint y: 282, endPoint x: 661, endPoint y: 320, distance: 38.3
click at [661, 320] on div "Only one payment will be created within your selected time period for the selec…" at bounding box center [720, 311] width 196 height 77
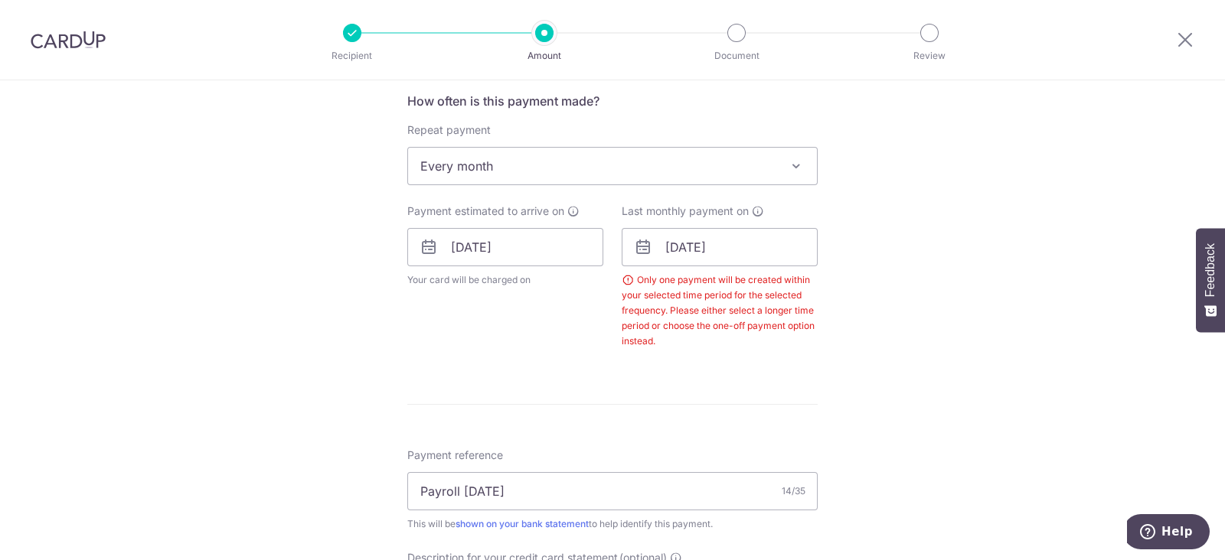
click at [674, 337] on div "Only one payment will be created within your selected time period for the selec…" at bounding box center [720, 311] width 196 height 77
click at [675, 249] on input "[DATE]" at bounding box center [720, 247] width 196 height 38
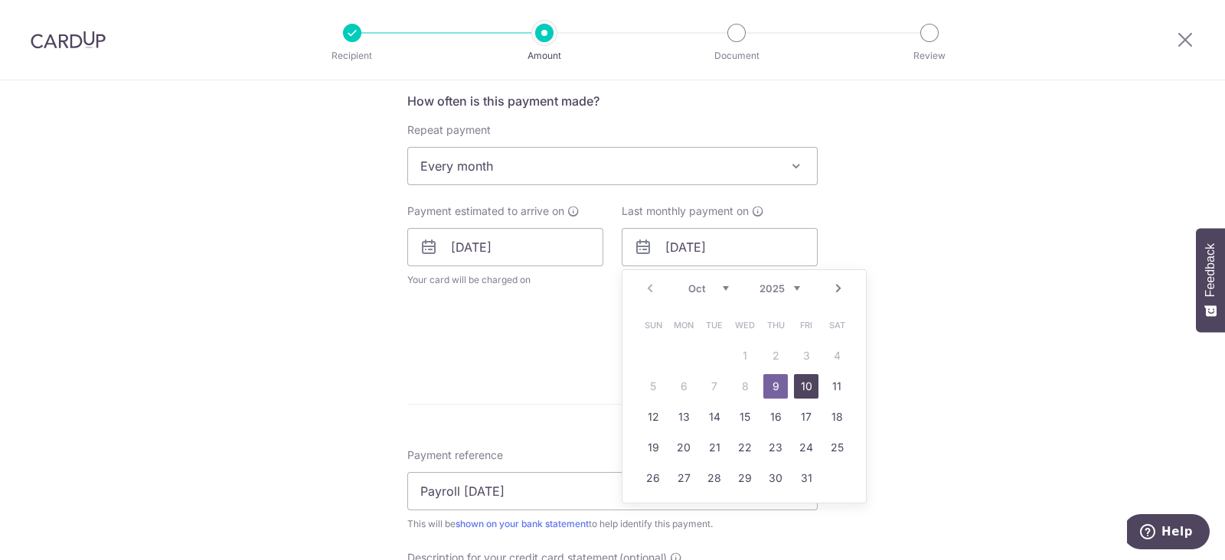
click at [798, 381] on link "10" at bounding box center [806, 386] width 24 height 24
type input "[DATE]"
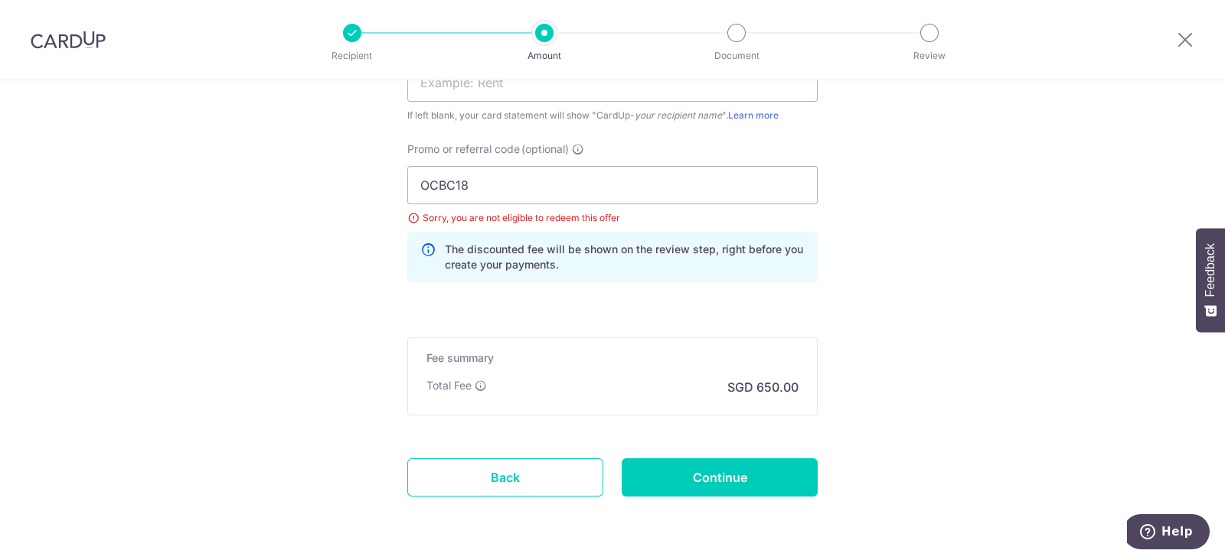
scroll to position [1204, 0]
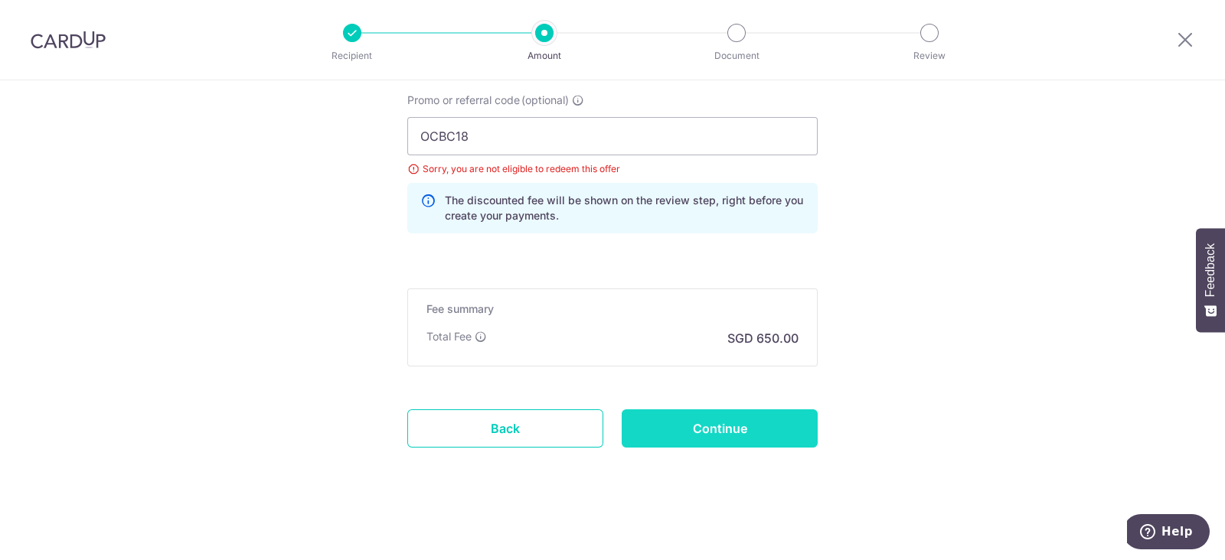
click at [698, 411] on input "Continue" at bounding box center [720, 429] width 196 height 38
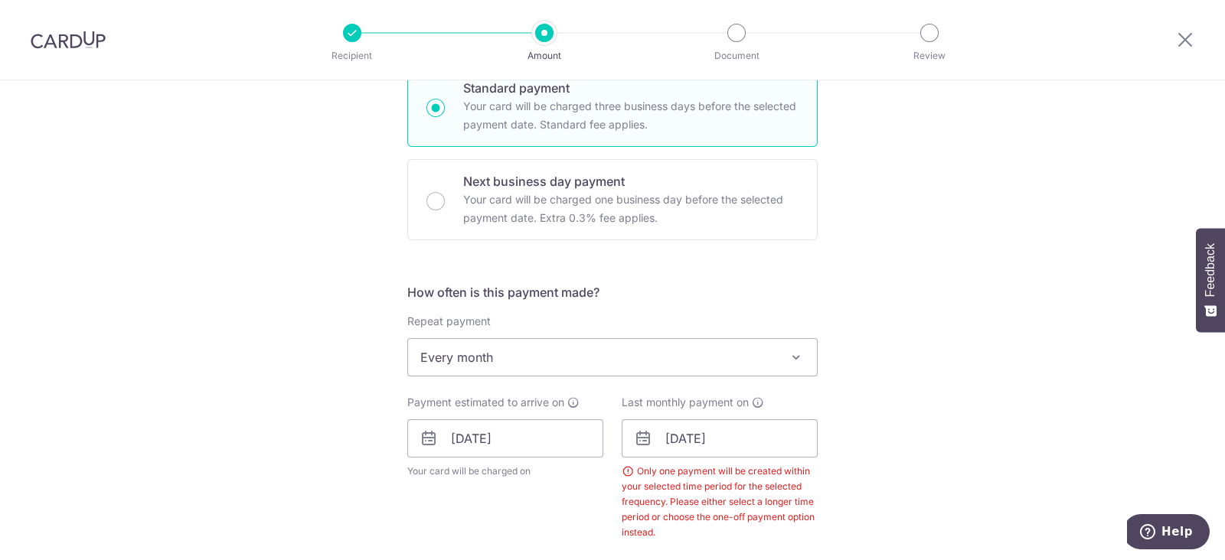
scroll to position [7, 0]
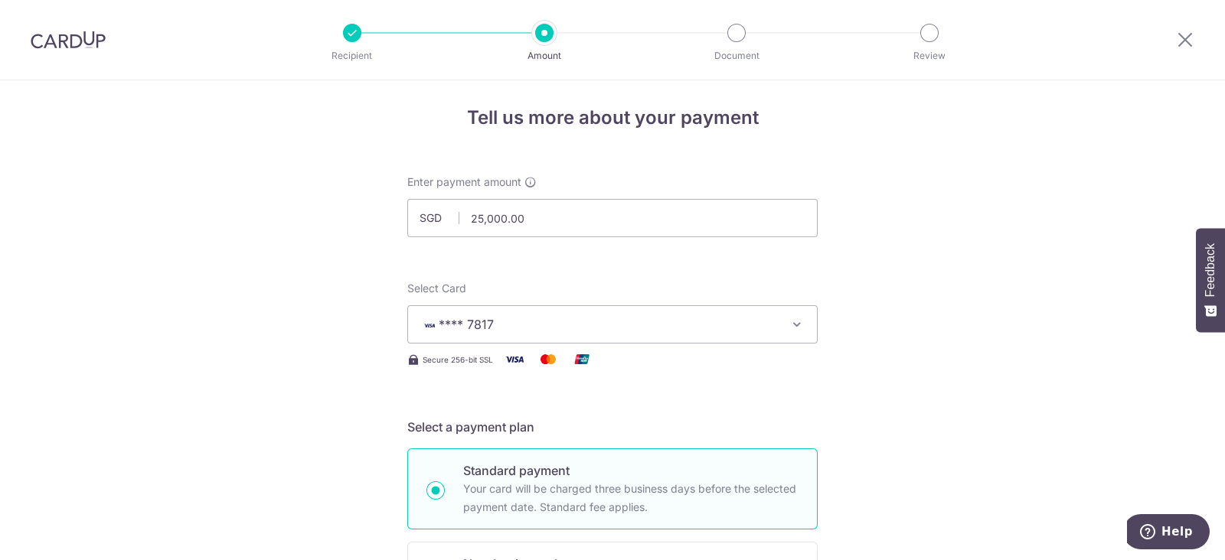
click at [86, 50] on div at bounding box center [68, 40] width 136 height 80
click at [89, 47] on img at bounding box center [68, 40] width 75 height 18
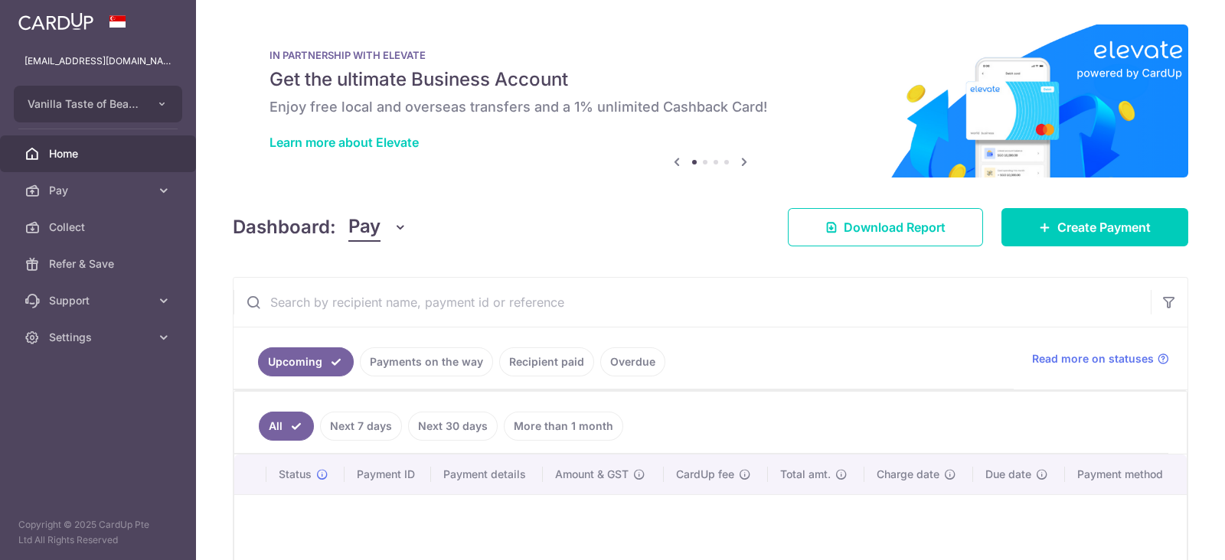
scroll to position [167, 0]
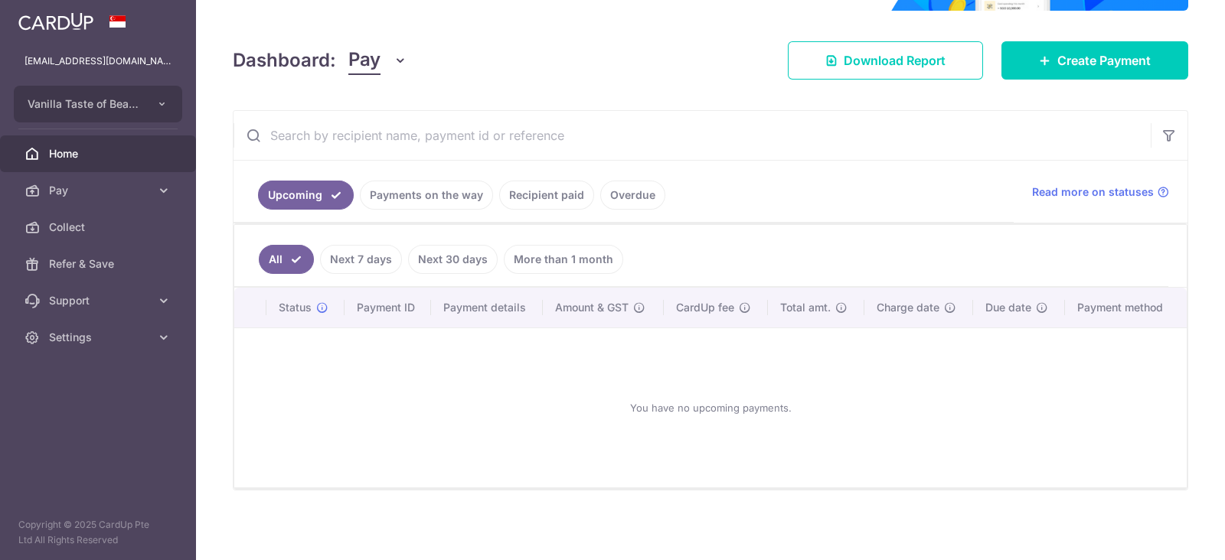
click at [421, 186] on link "Payments on the way" at bounding box center [426, 195] width 133 height 29
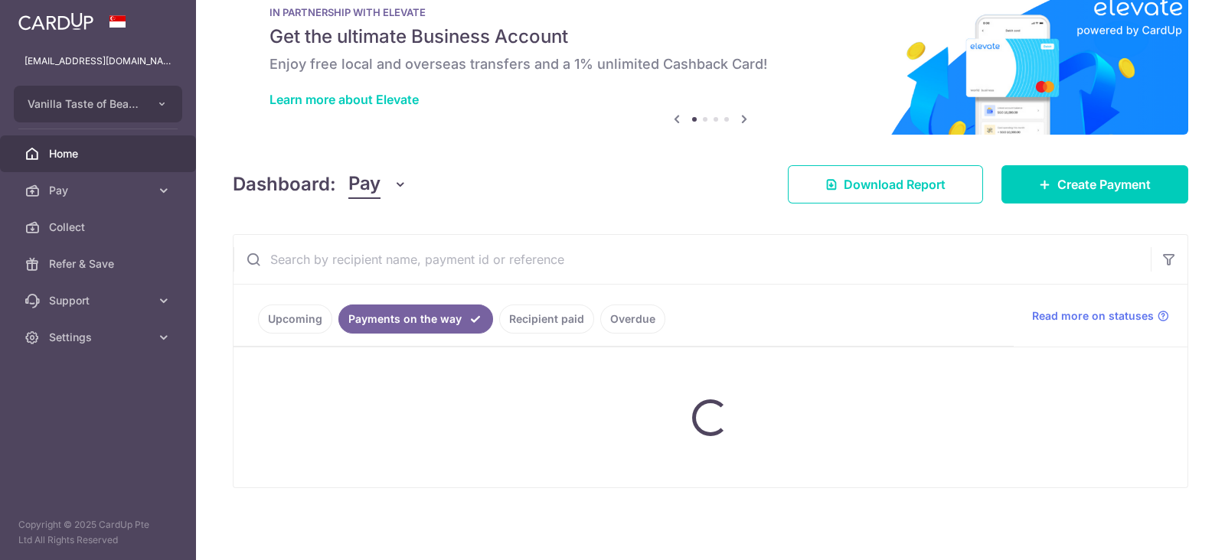
scroll to position [103, 0]
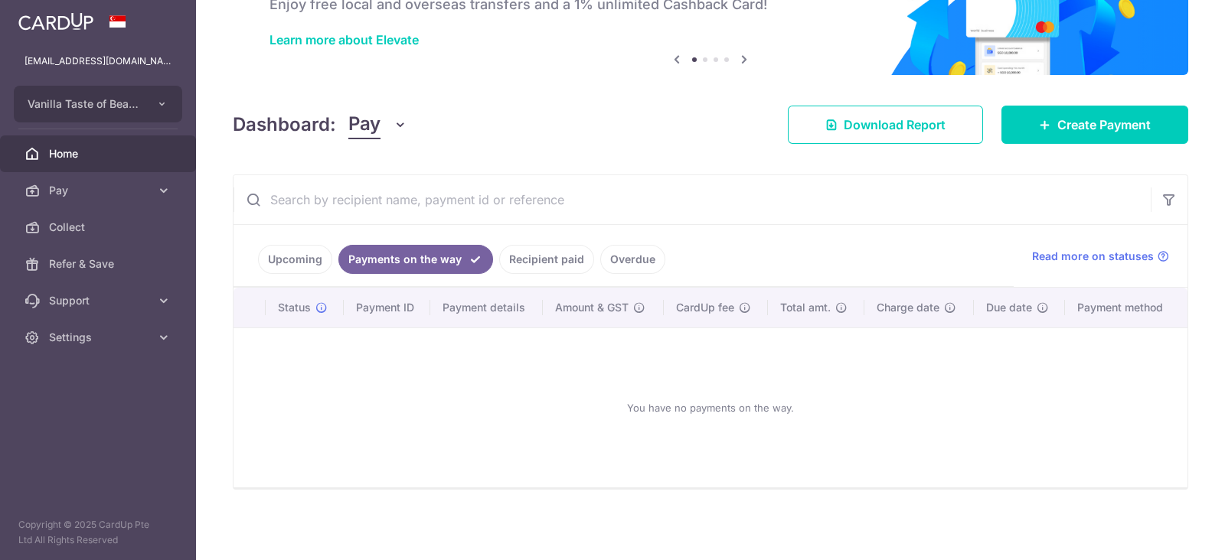
click at [632, 256] on link "Overdue" at bounding box center [632, 259] width 65 height 29
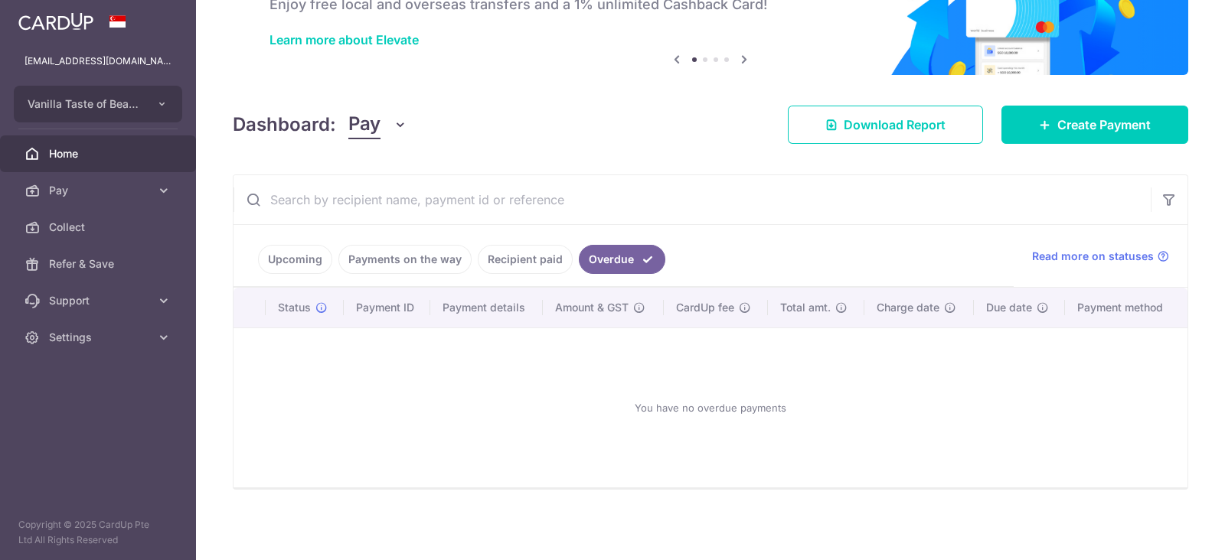
click at [545, 253] on link "Recipient paid" at bounding box center [525, 259] width 95 height 29
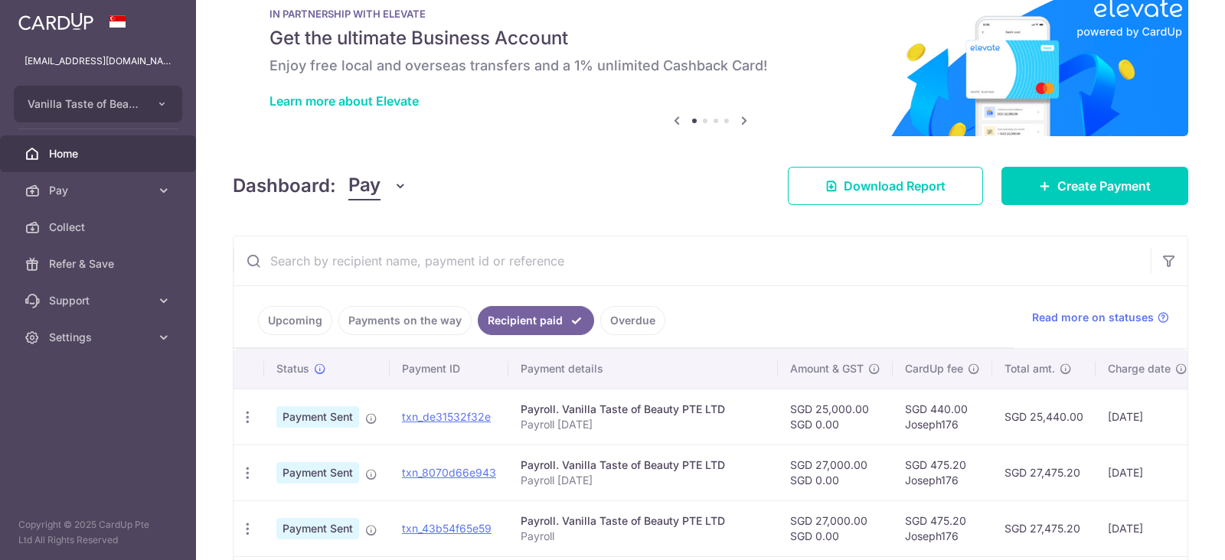
scroll to position [167, 0]
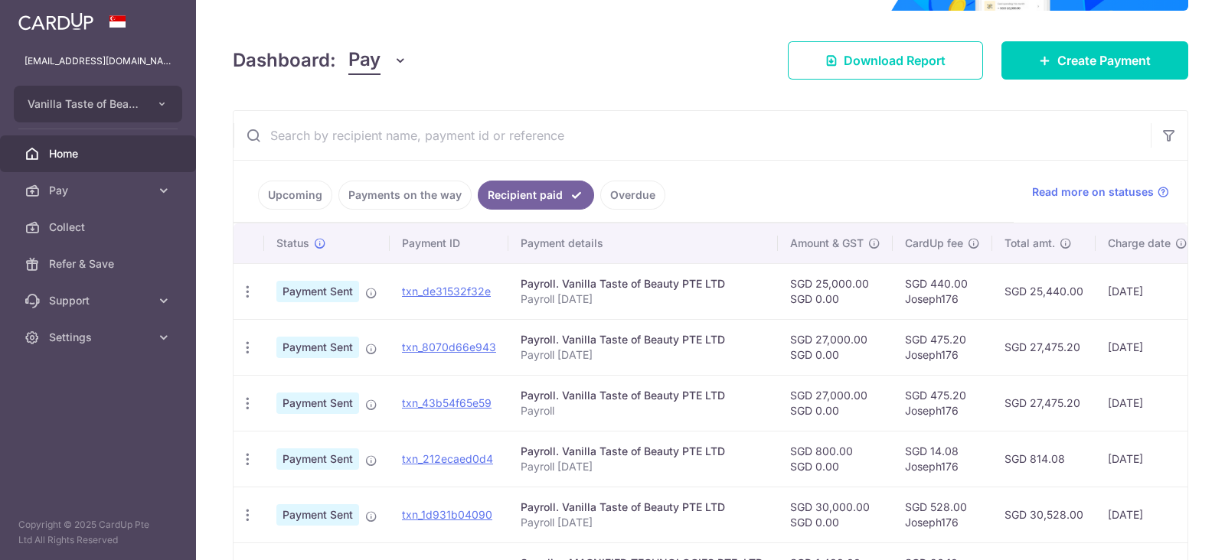
click at [946, 300] on td "SGD 440.00 Joseph176" at bounding box center [943, 291] width 100 height 56
copy td "Joseph176"
click at [54, 23] on img at bounding box center [55, 21] width 75 height 18
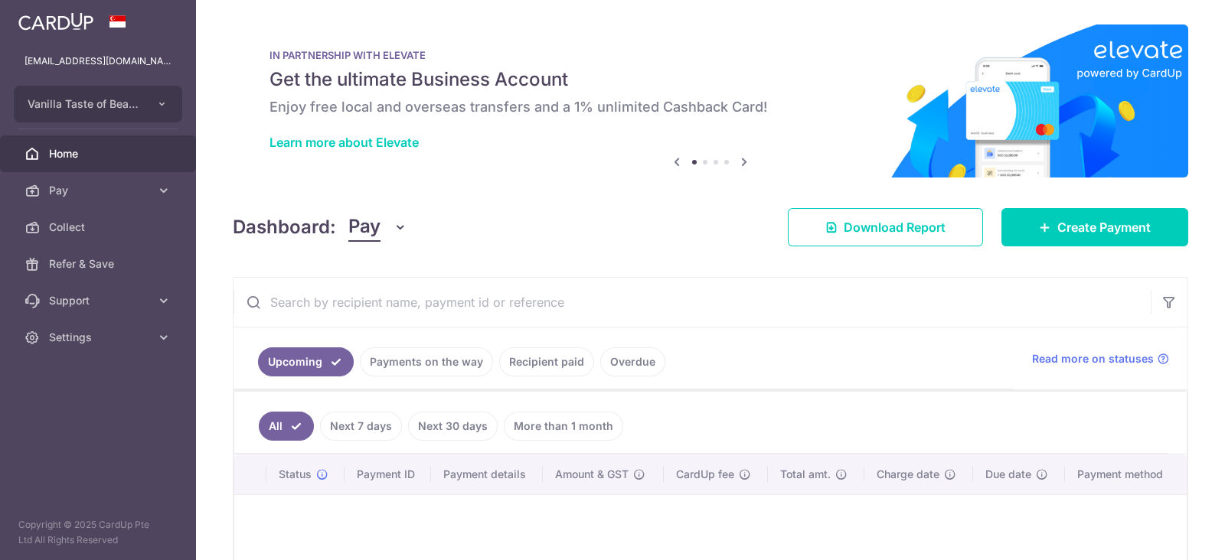
click at [522, 359] on link "Recipient paid" at bounding box center [546, 362] width 95 height 29
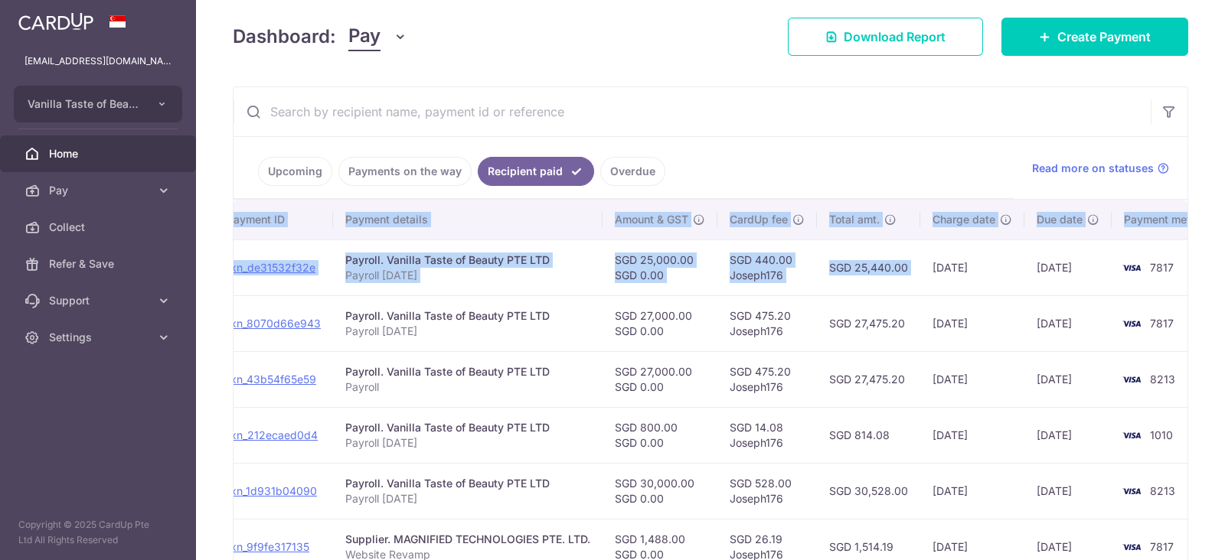
scroll to position [0, 219]
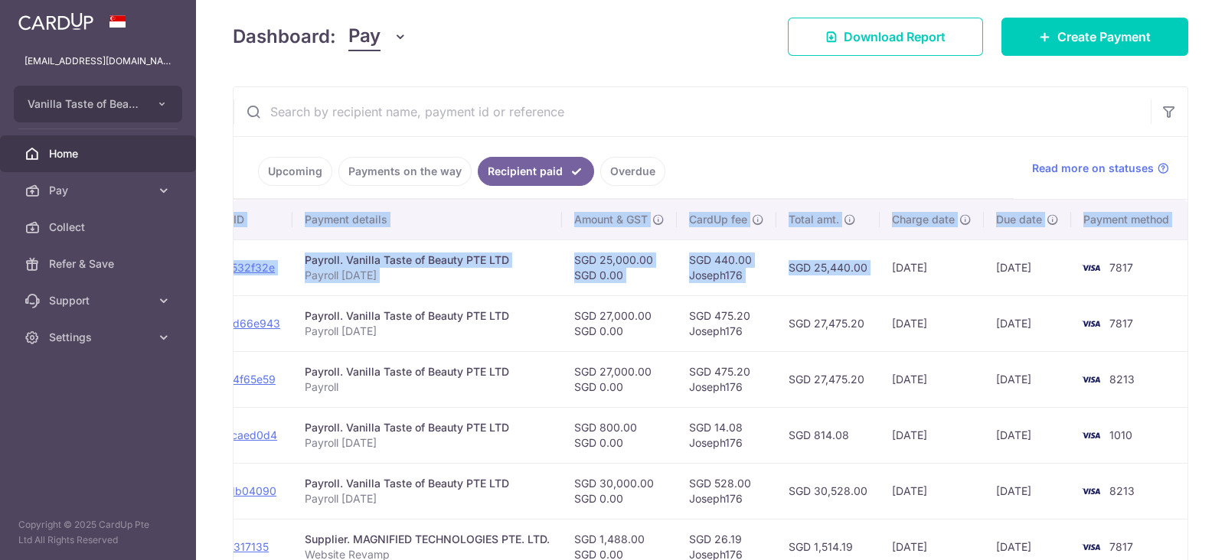
drag, startPoint x: 1109, startPoint y: 272, endPoint x: 1221, endPoint y: 254, distance: 113.1
click at [1221, 254] on div "× Pause Schedule Pause all future payments in this series Pause just this one p…" at bounding box center [710, 280] width 1029 height 560
click at [1048, 279] on td "[DATE]" at bounding box center [1027, 268] width 87 height 56
drag, startPoint x: 876, startPoint y: 313, endPoint x: 861, endPoint y: 308, distance: 16.2
click at [880, 313] on td "[DATE]" at bounding box center [932, 323] width 104 height 56
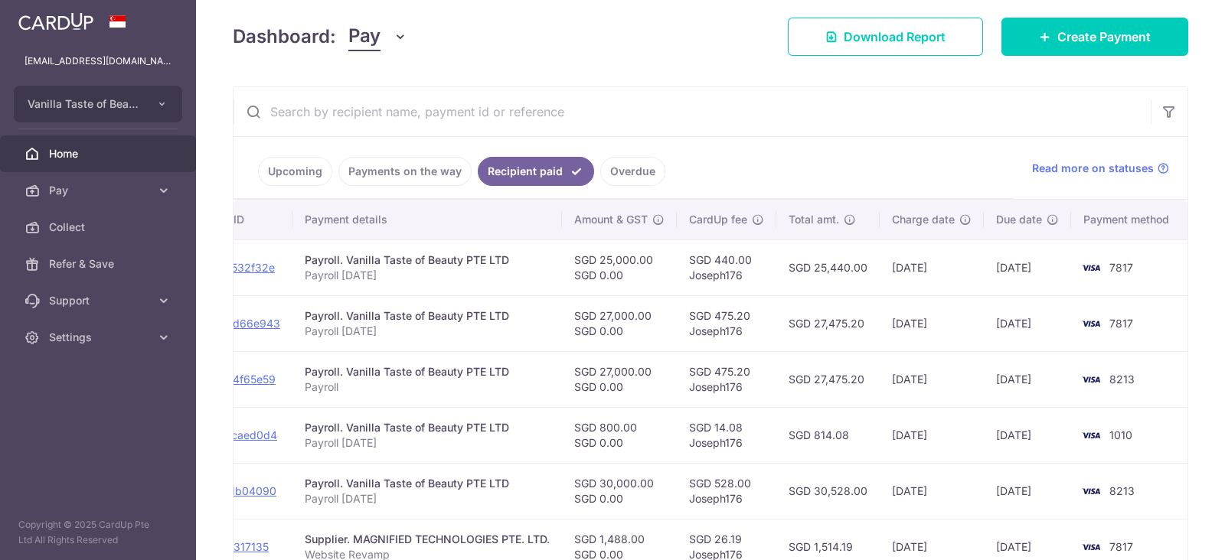
click at [794, 285] on td "SGD 25,440.00" at bounding box center [827, 268] width 103 height 56
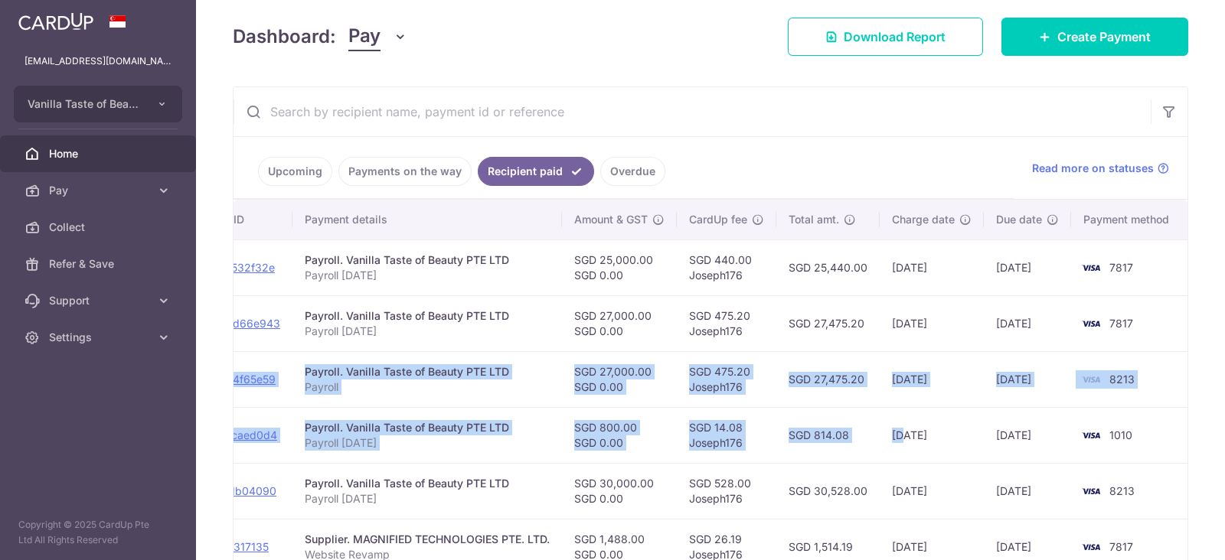
scroll to position [0, 0]
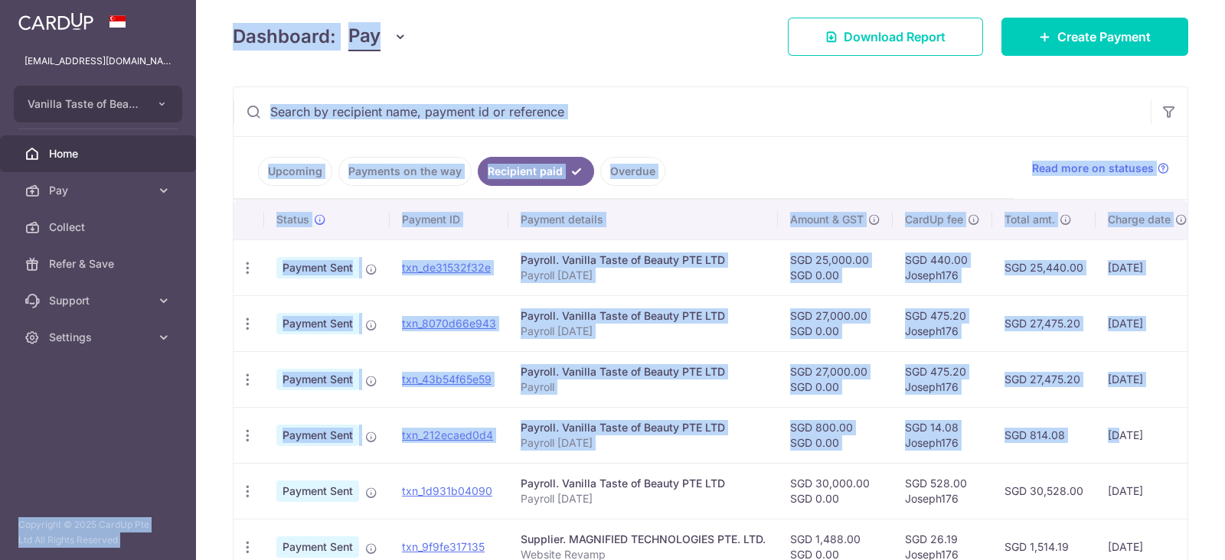
drag, startPoint x: 900, startPoint y: 434, endPoint x: 184, endPoint y: 400, distance: 717.3
click at [184, 400] on main "[EMAIL_ADDRESS][DOMAIN_NAME] Vanilla Taste of Beauty PTE LTD Add new company Va…" at bounding box center [612, 280] width 1225 height 560
click at [885, 383] on td "SGD 27,000.00 SGD 0.00" at bounding box center [835, 379] width 115 height 56
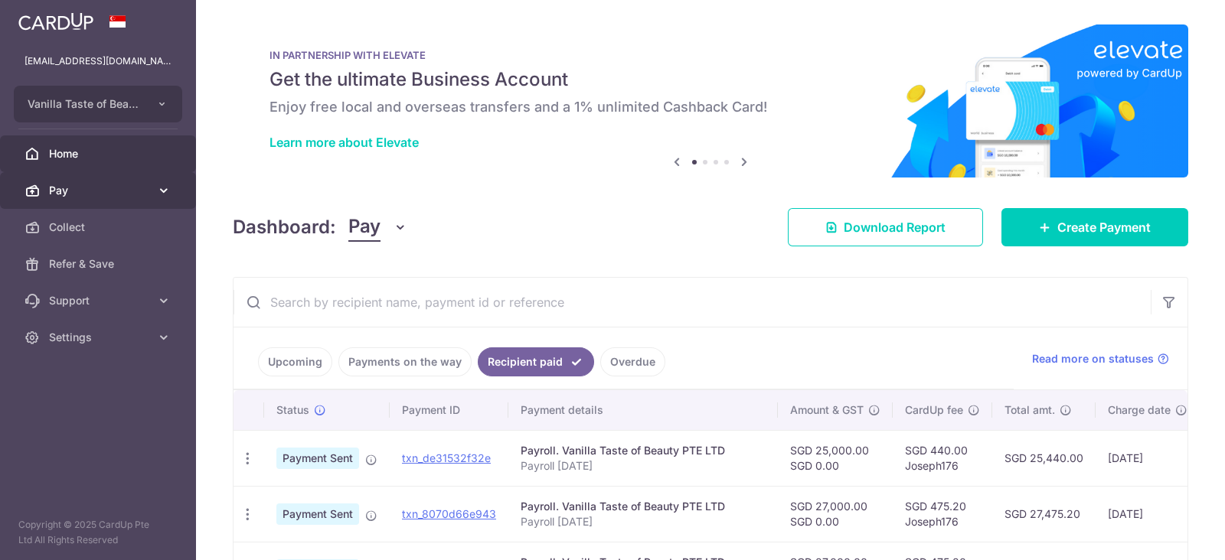
click at [98, 178] on link "Pay" at bounding box center [98, 190] width 196 height 37
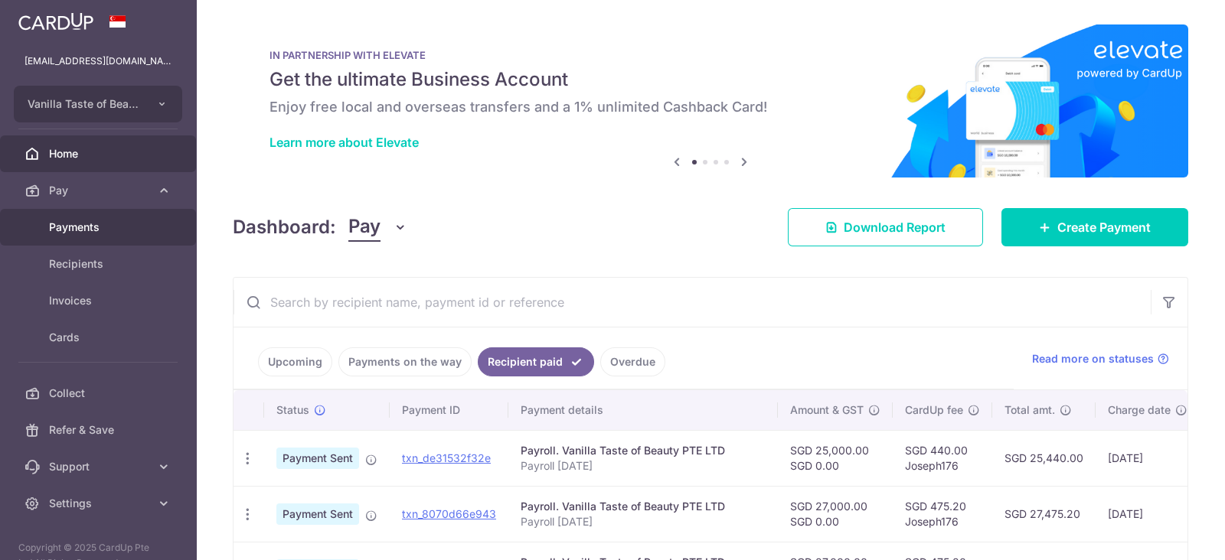
click at [110, 232] on span "Payments" at bounding box center [99, 227] width 101 height 15
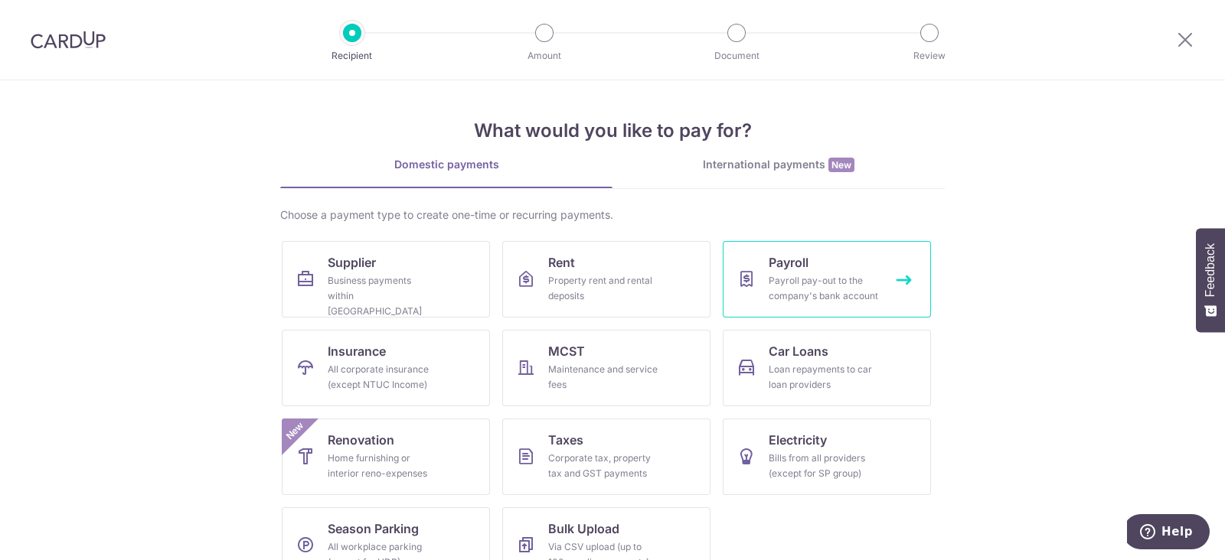
click at [762, 274] on link "Payroll Payroll pay-out to the company's bank account" at bounding box center [827, 279] width 208 height 77
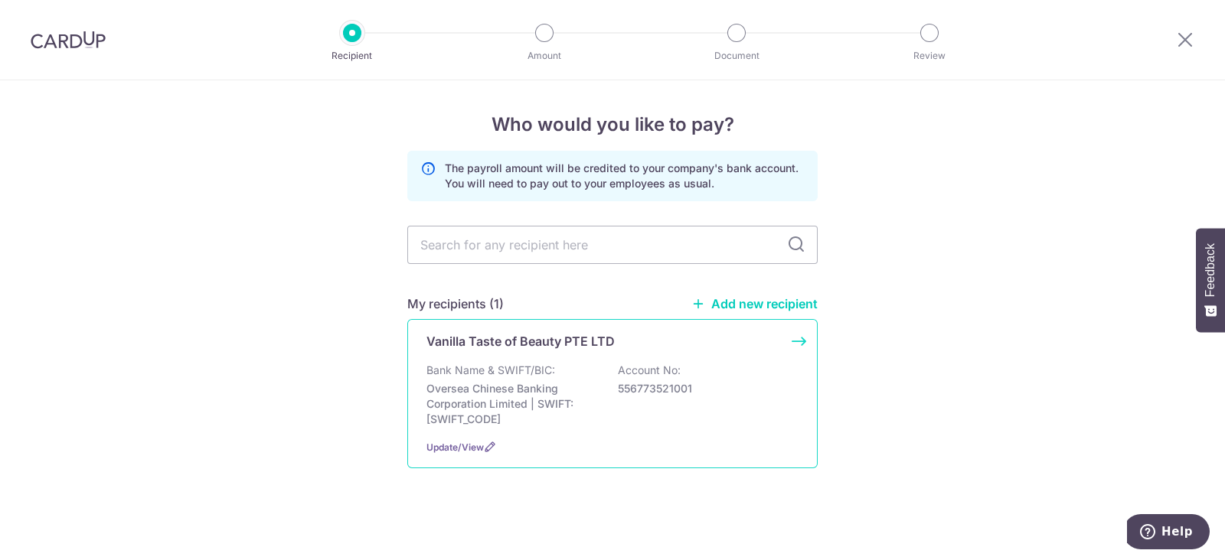
click at [485, 385] on p "Oversea Chinese Banking Corporation Limited | SWIFT: [SWIFT_CODE]" at bounding box center [511, 404] width 171 height 46
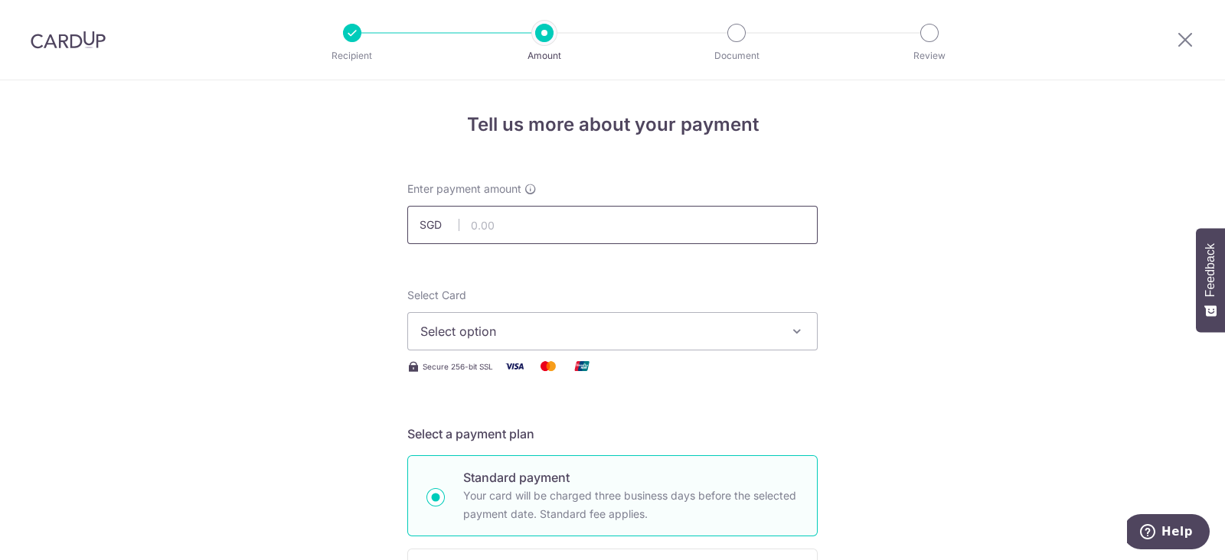
drag, startPoint x: 0, startPoint y: 0, endPoint x: 524, endPoint y: 235, distance: 574.6
click at [524, 235] on input "text" at bounding box center [612, 225] width 410 height 38
click at [559, 230] on input "25000.00" at bounding box center [612, 225] width 410 height 38
type input "30,000.00"
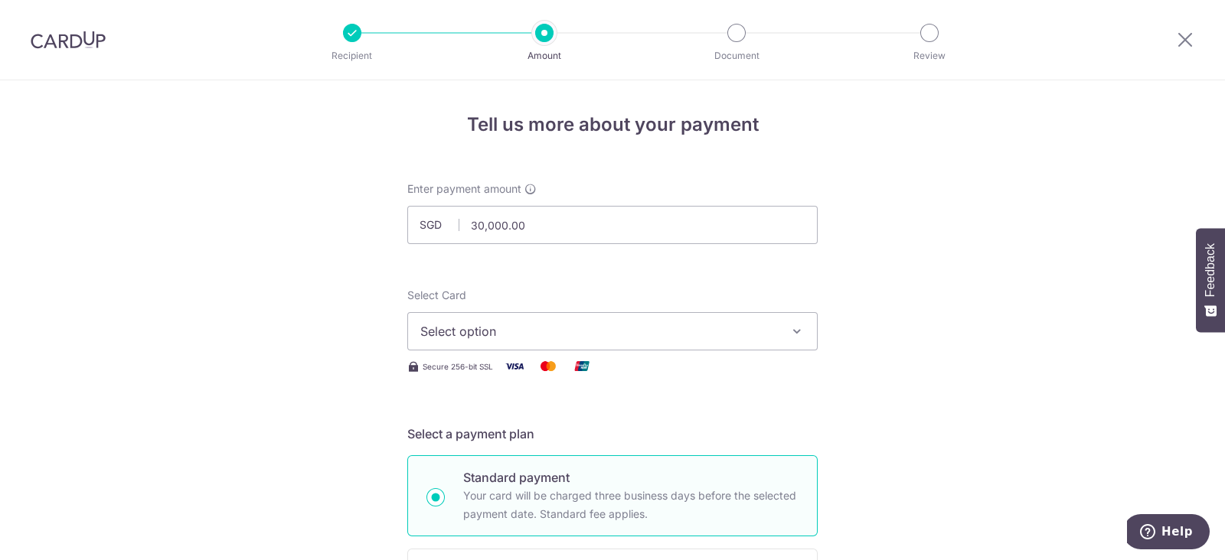
click at [694, 346] on button "Select option" at bounding box center [612, 331] width 410 height 38
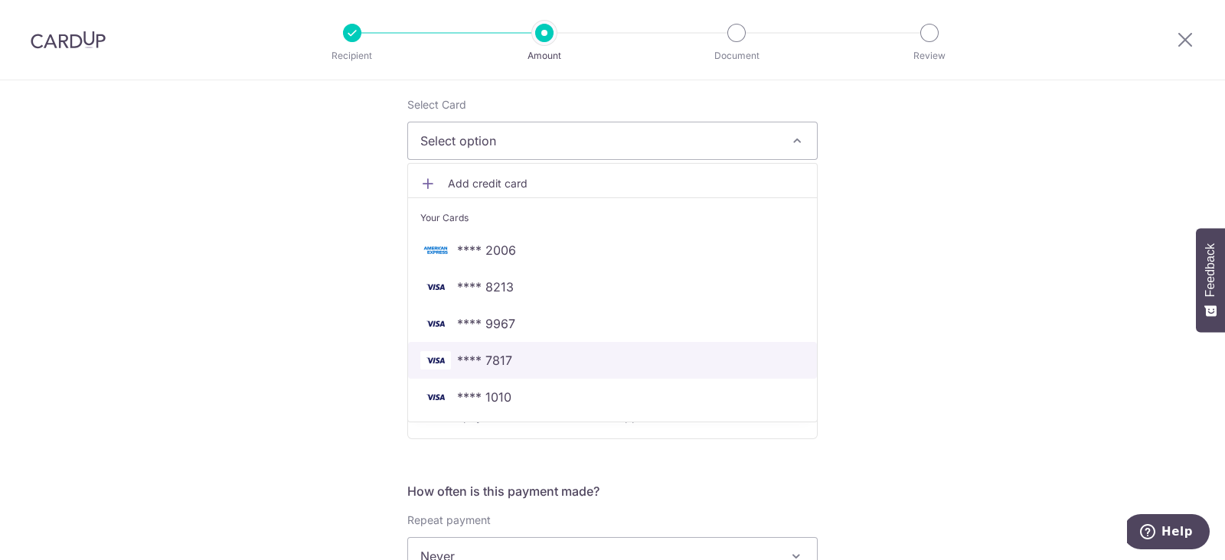
click at [525, 354] on span "**** 7817" at bounding box center [612, 360] width 384 height 18
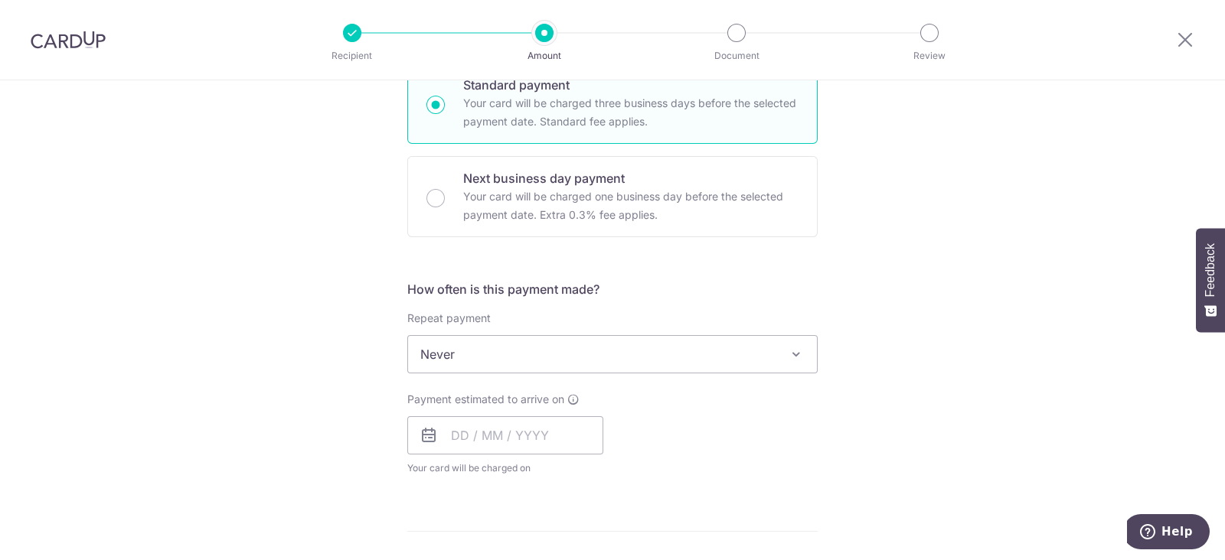
scroll to position [478, 0]
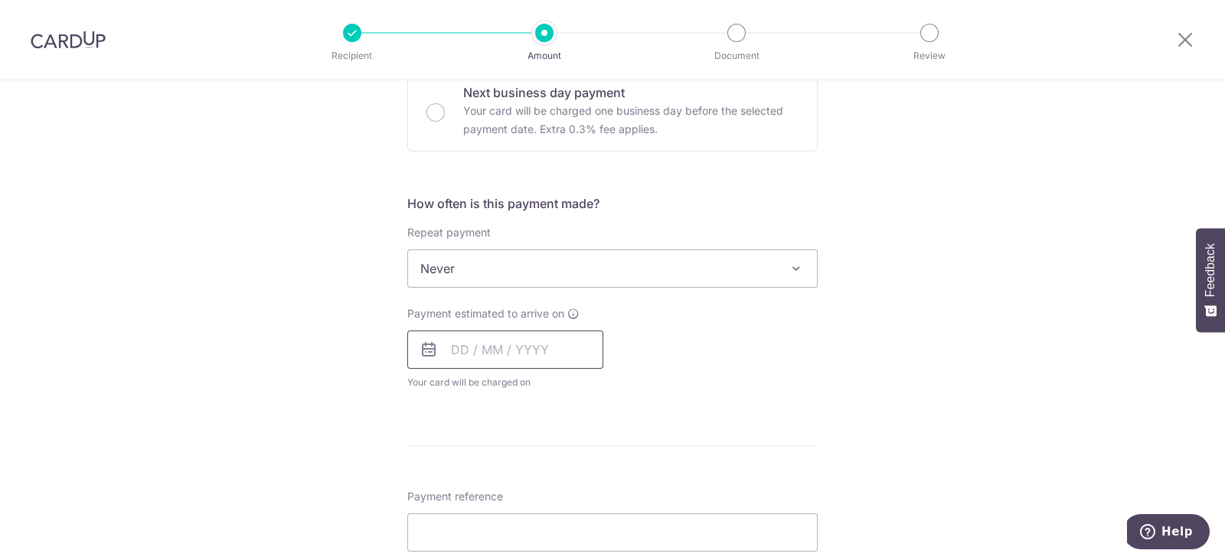
click at [511, 341] on input "text" at bounding box center [505, 350] width 196 height 38
click at [559, 491] on link "9" at bounding box center [561, 489] width 24 height 24
type input "[DATE]"
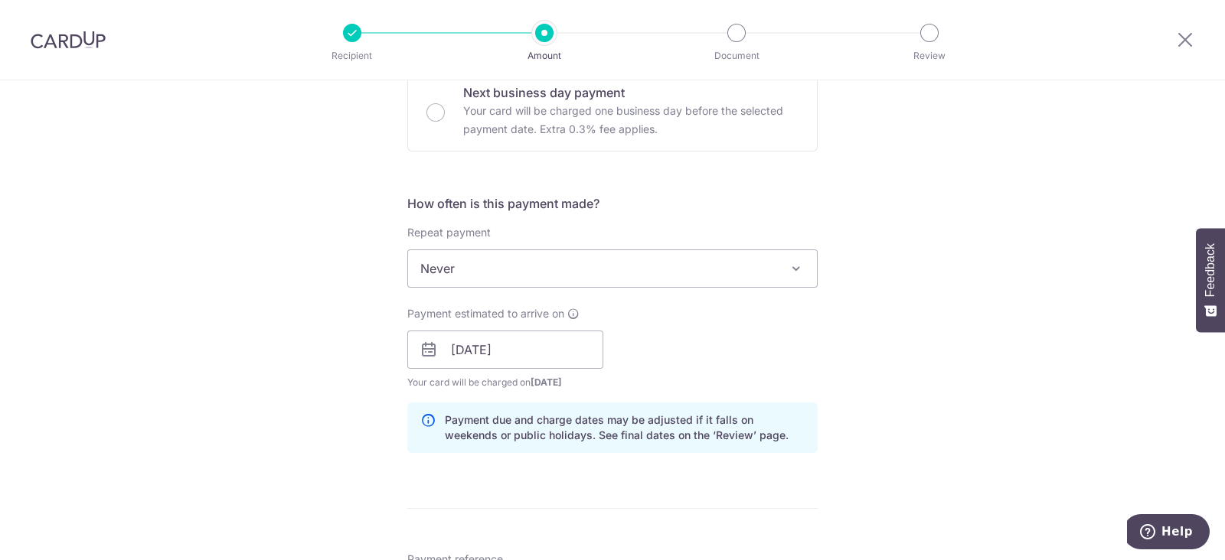
scroll to position [765, 0]
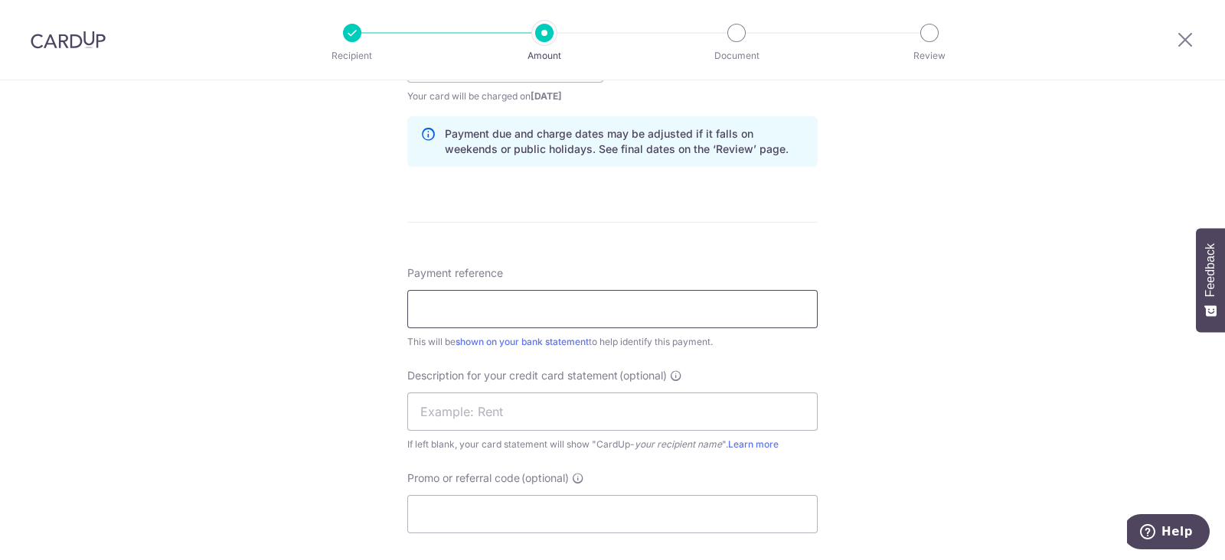
click at [498, 299] on input "Payment reference" at bounding box center [612, 309] width 410 height 38
type input "Payroll [DATE]"
click at [482, 414] on input "text" at bounding box center [612, 412] width 410 height 38
type input "Payroll [DATE]"
click at [486, 503] on input "Promo or referral code (optional)" at bounding box center [612, 514] width 410 height 38
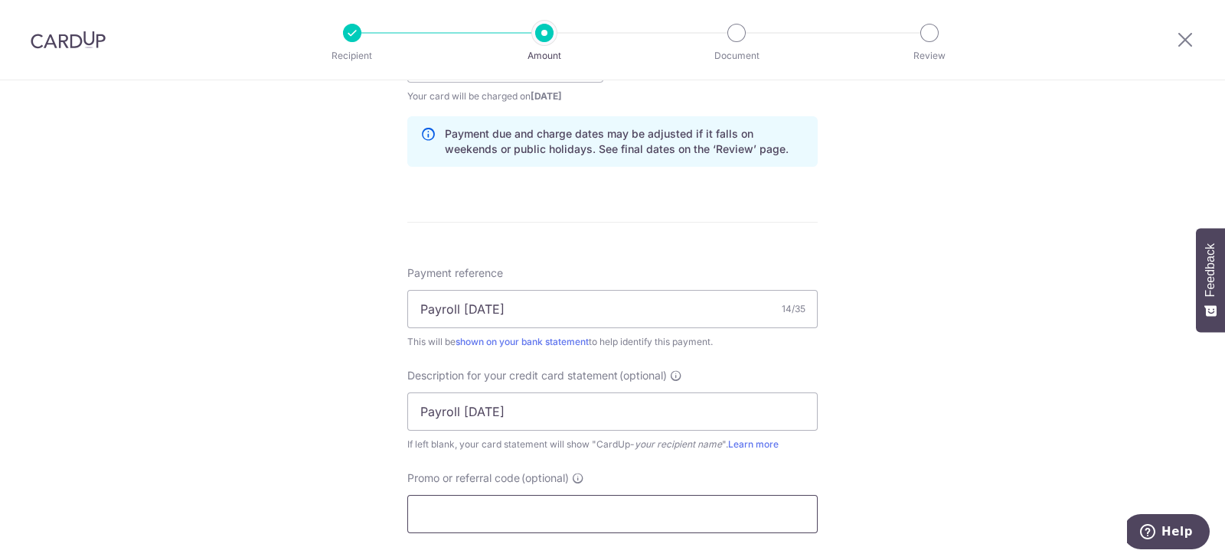
type input "j"
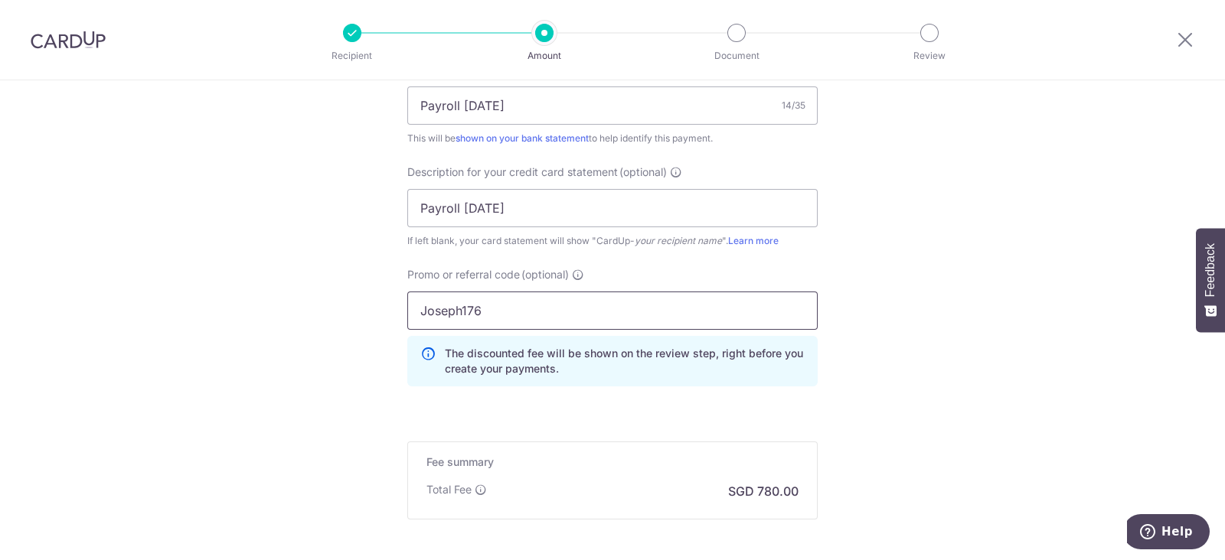
scroll to position [1053, 0]
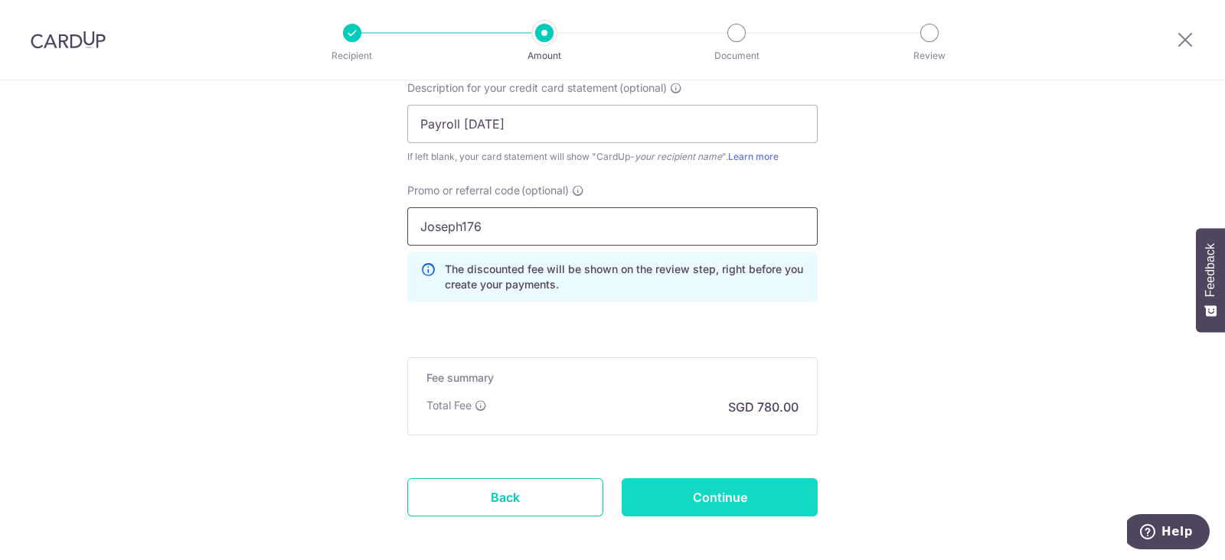
type input "Joseph176"
click at [724, 491] on input "Continue" at bounding box center [720, 497] width 196 height 38
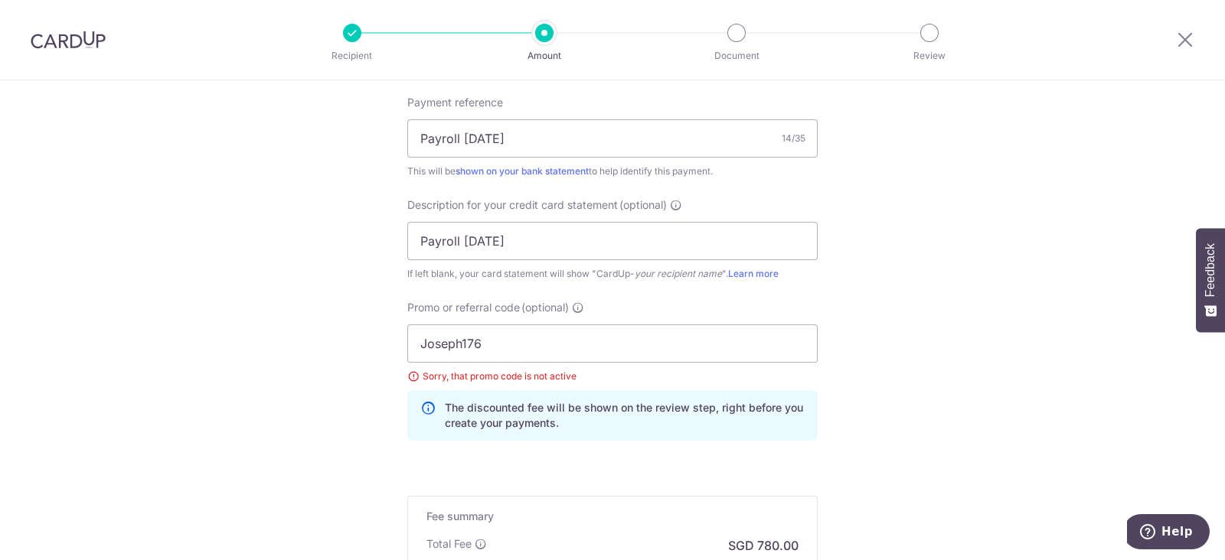
scroll to position [1047, 0]
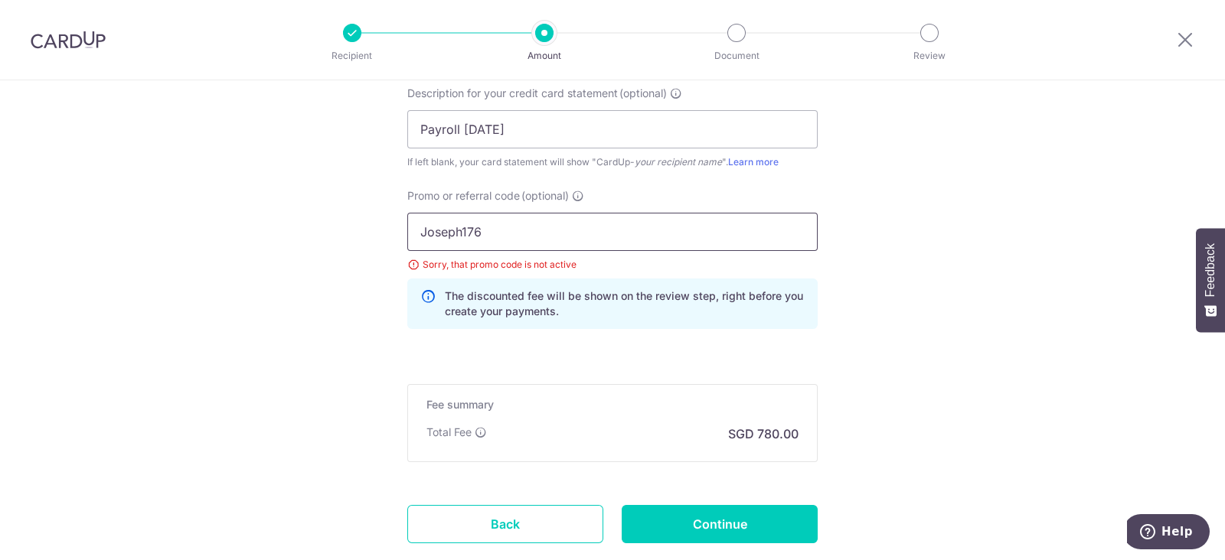
click at [536, 242] on input "Joseph176" at bounding box center [612, 232] width 410 height 38
paste input "BREC179"
type input "BREC179"
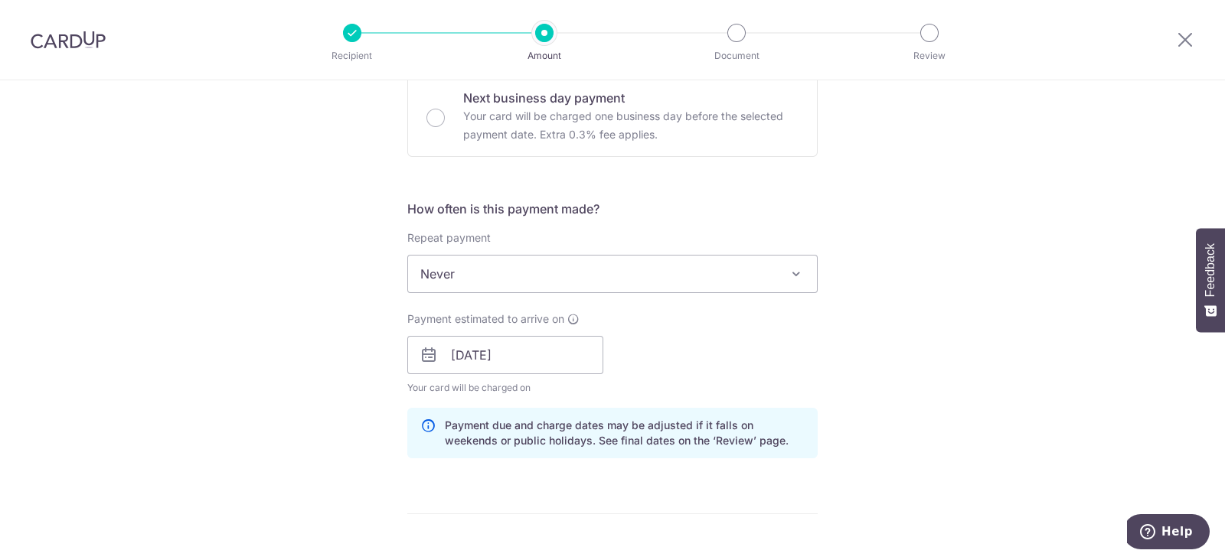
scroll to position [377, 0]
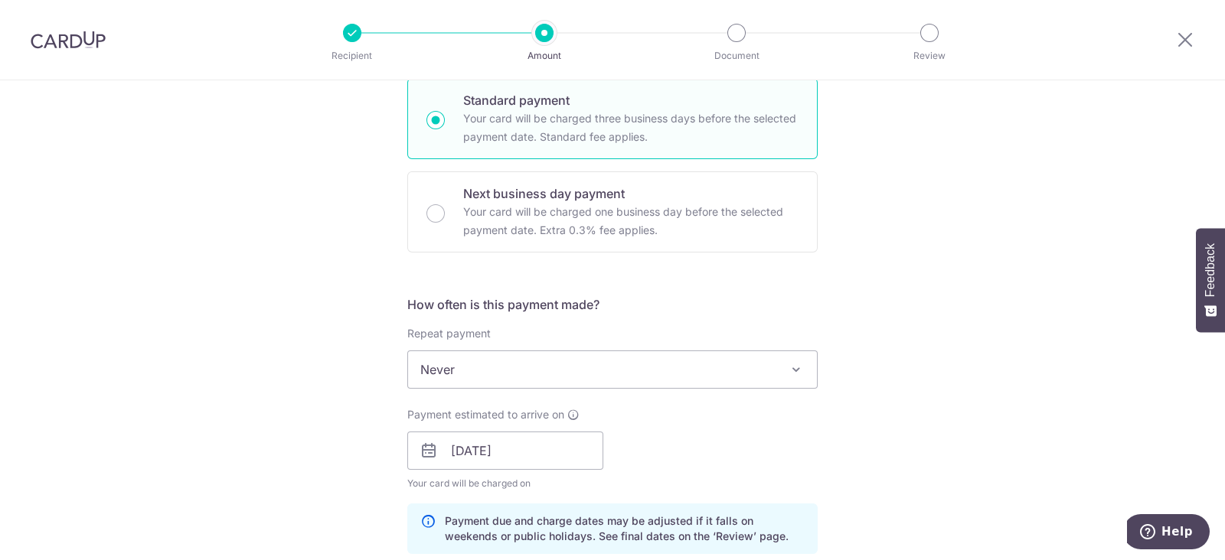
click at [765, 377] on span "Never" at bounding box center [612, 369] width 409 height 37
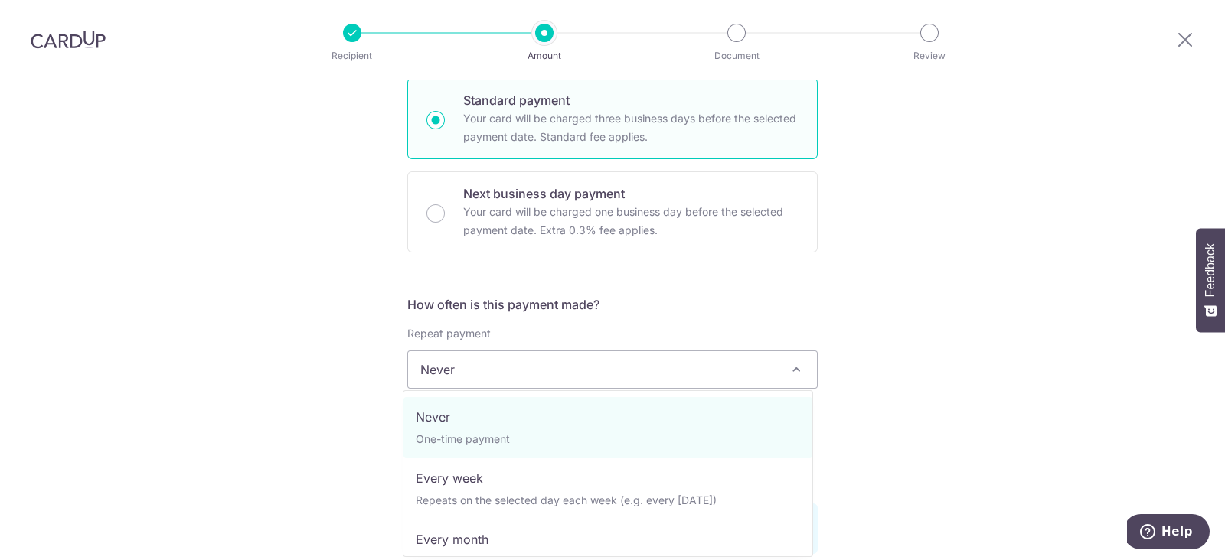
click at [881, 415] on div "Tell us more about your payment Enter payment amount SGD 30,000.00 30000.00 Sel…" at bounding box center [612, 515] width 1225 height 1625
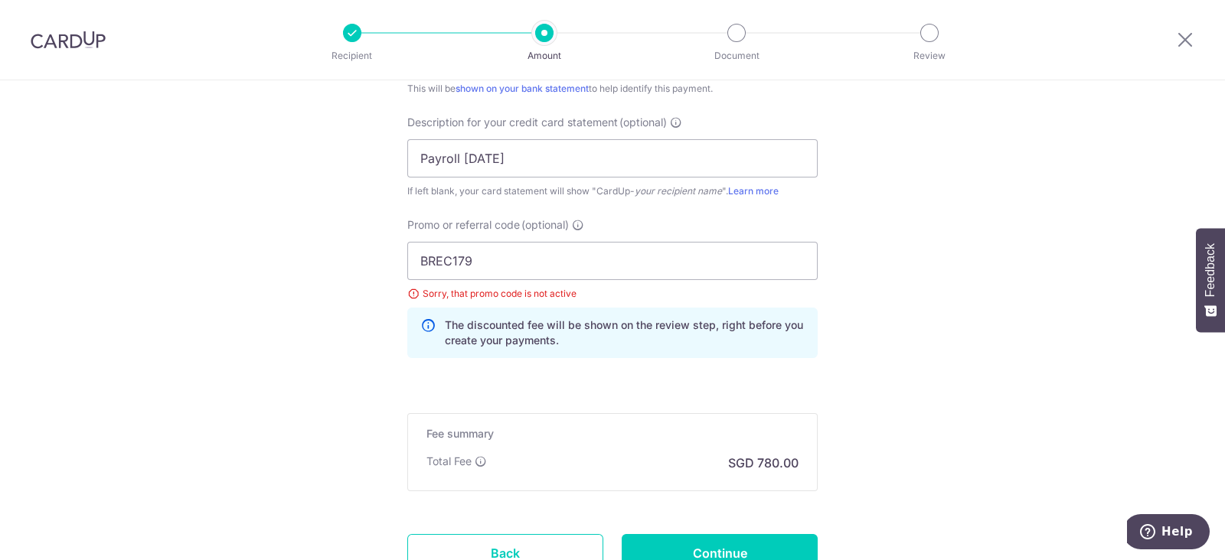
scroll to position [1143, 0]
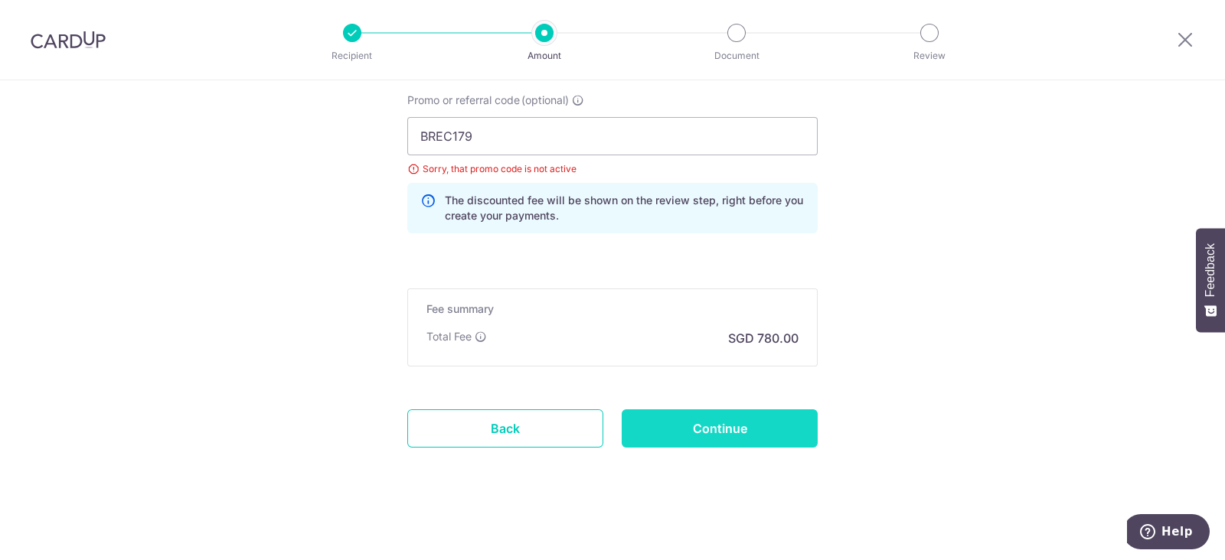
click at [731, 426] on input "Continue" at bounding box center [720, 429] width 196 height 38
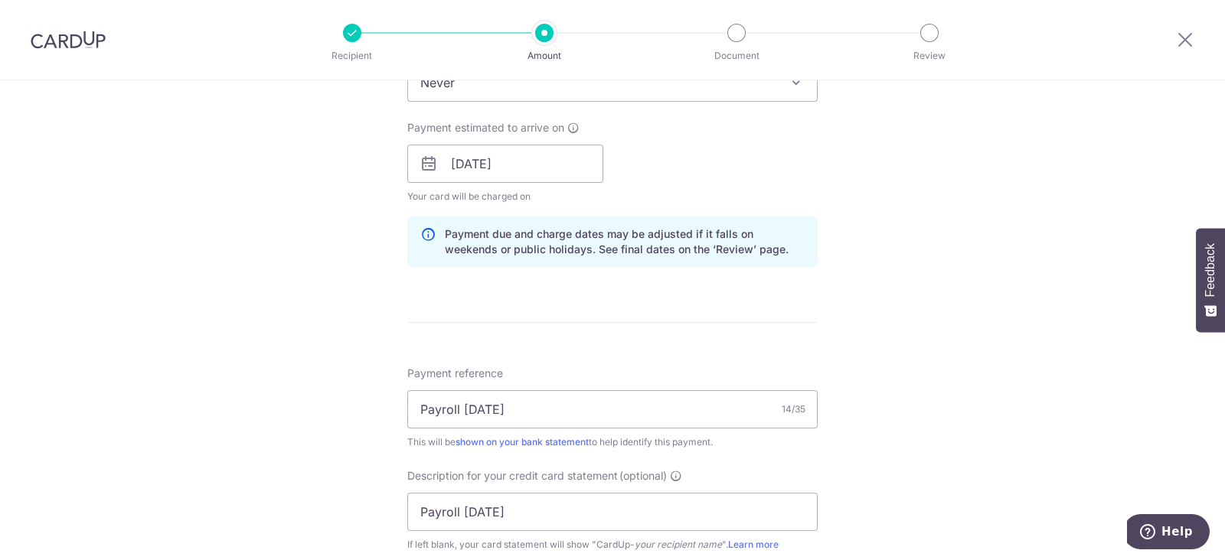
scroll to position [473, 0]
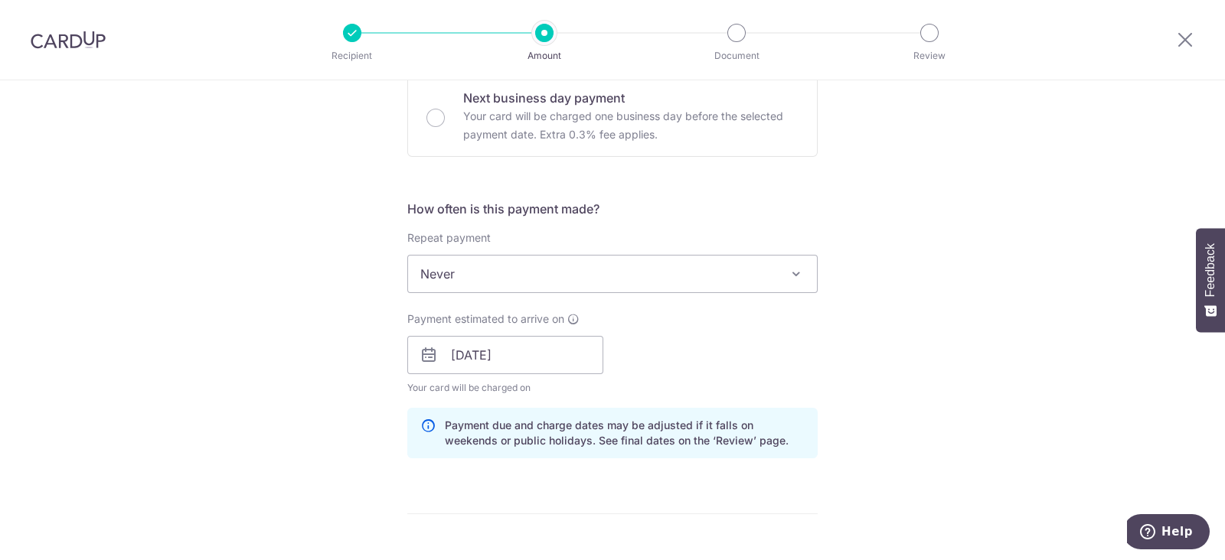
click at [619, 282] on span "Never" at bounding box center [612, 274] width 409 height 37
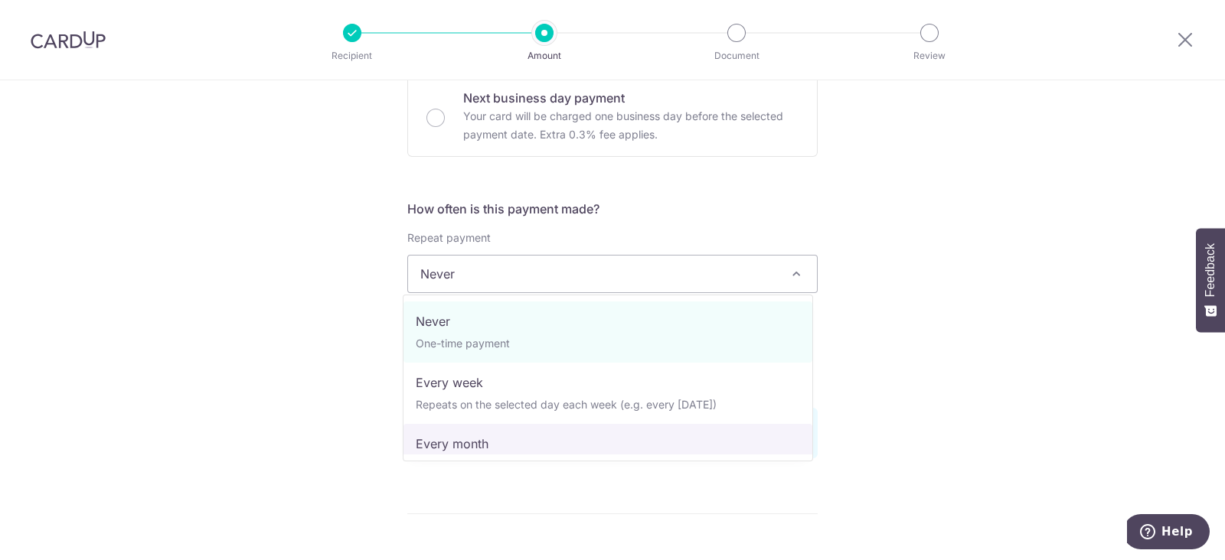
select select "3"
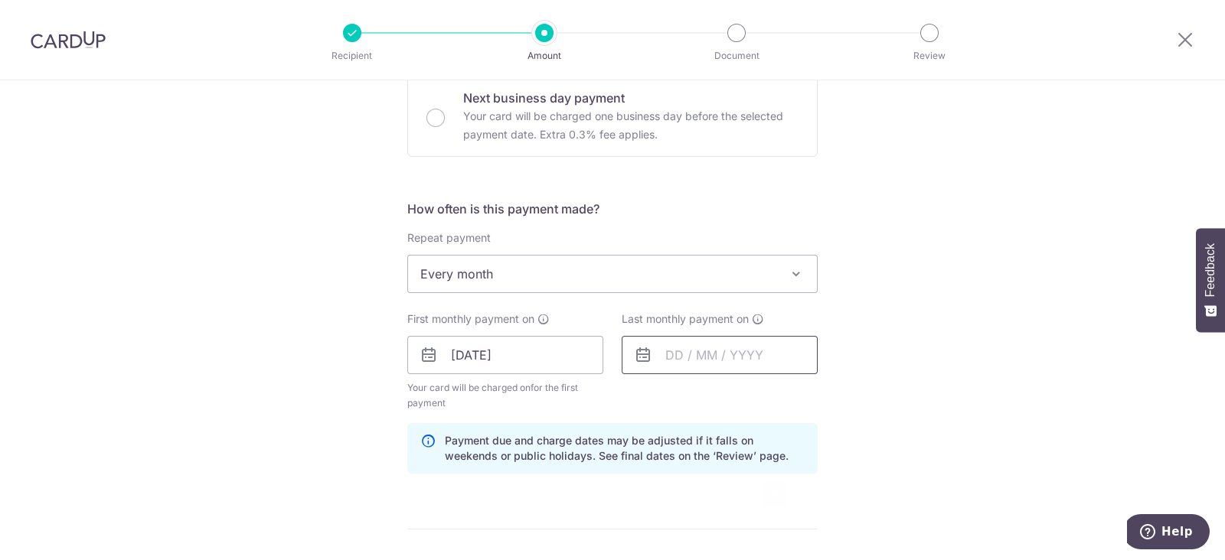
click at [676, 364] on input "text" at bounding box center [720, 355] width 196 height 38
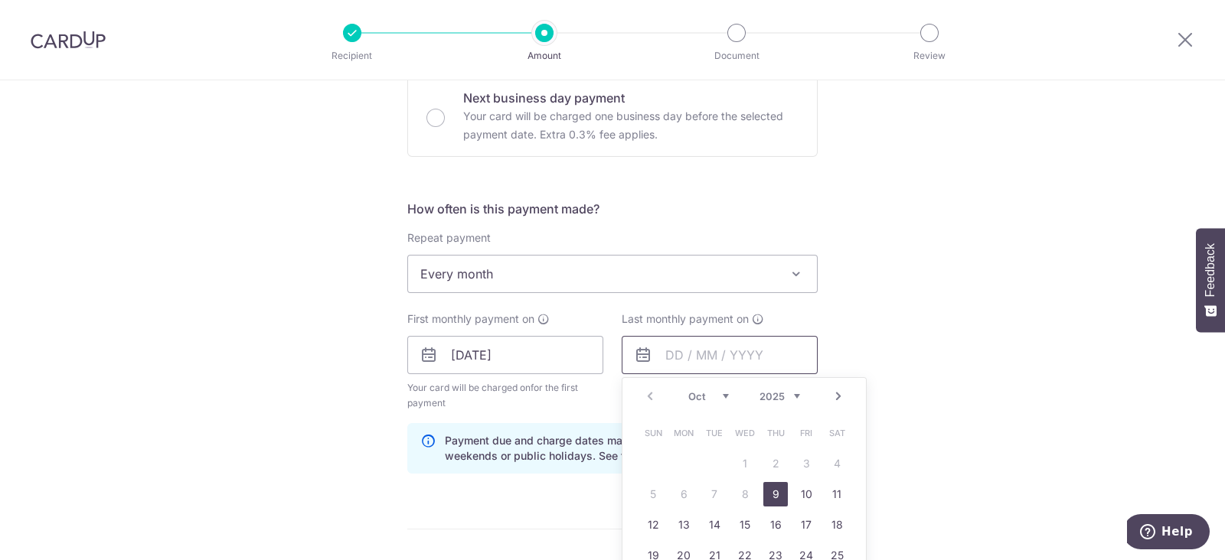
scroll to position [664, 0]
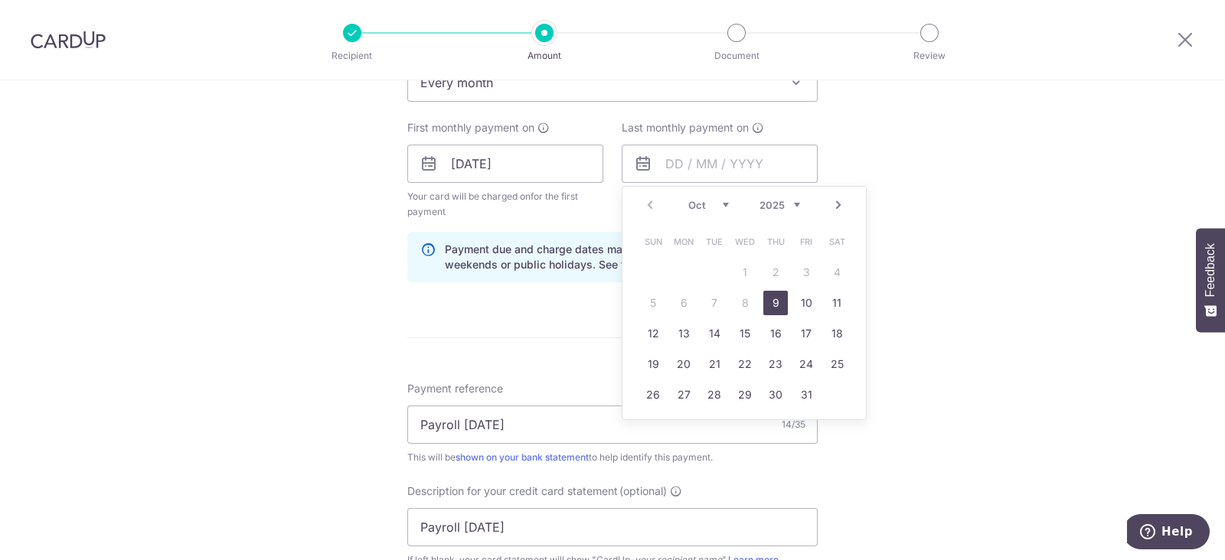
click at [782, 303] on link "9" at bounding box center [775, 303] width 24 height 24
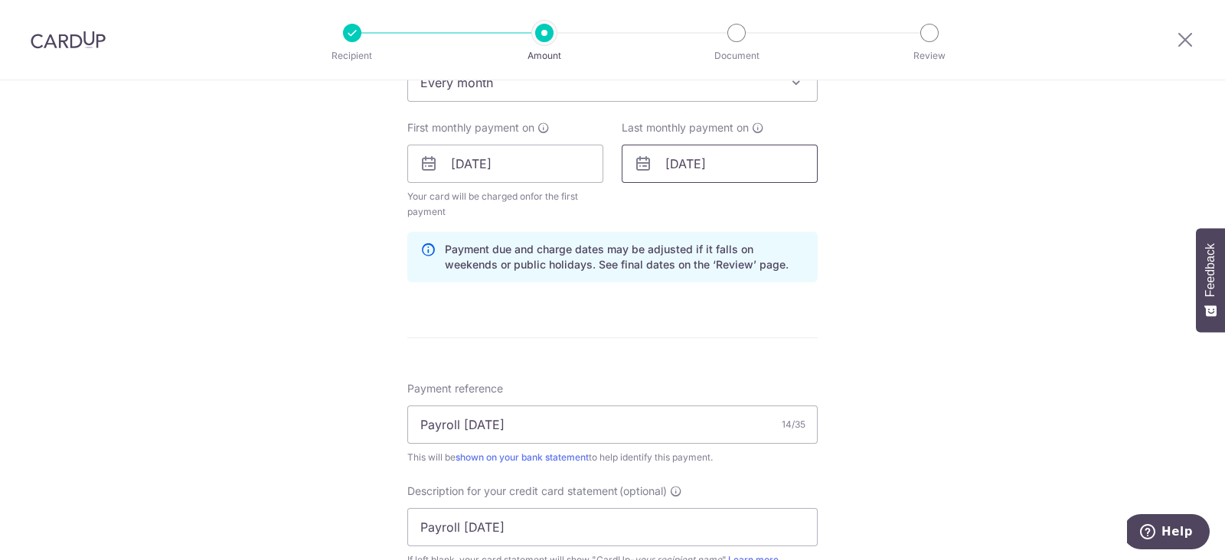
click at [716, 175] on input "[DATE]" at bounding box center [720, 164] width 196 height 38
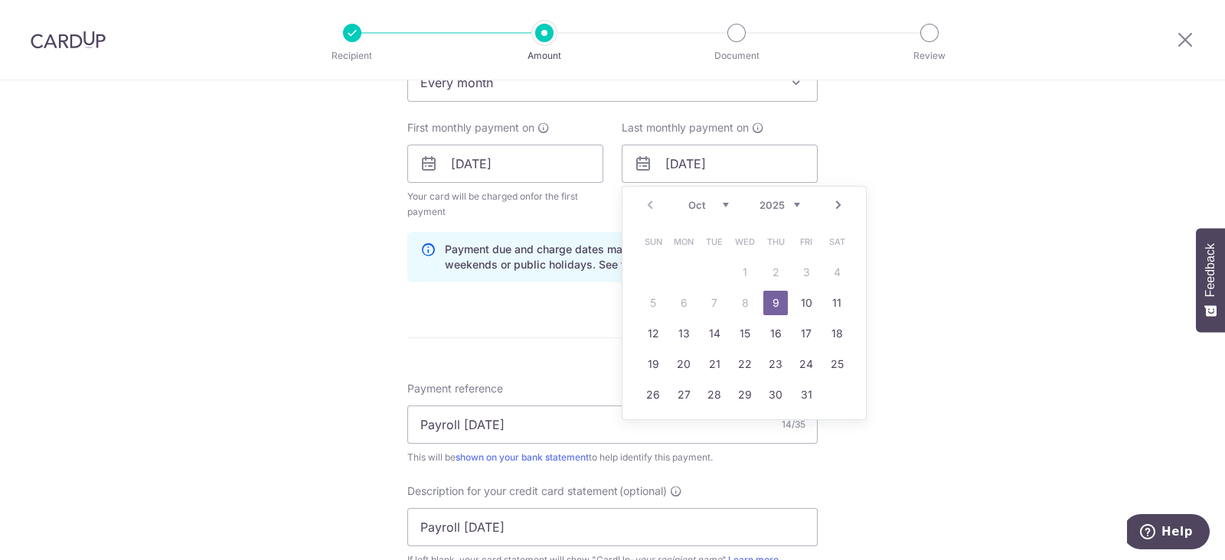
click at [836, 207] on link "Next" at bounding box center [838, 205] width 18 height 18
click at [648, 331] on link "9" at bounding box center [653, 333] width 24 height 24
type input "[DATE]"
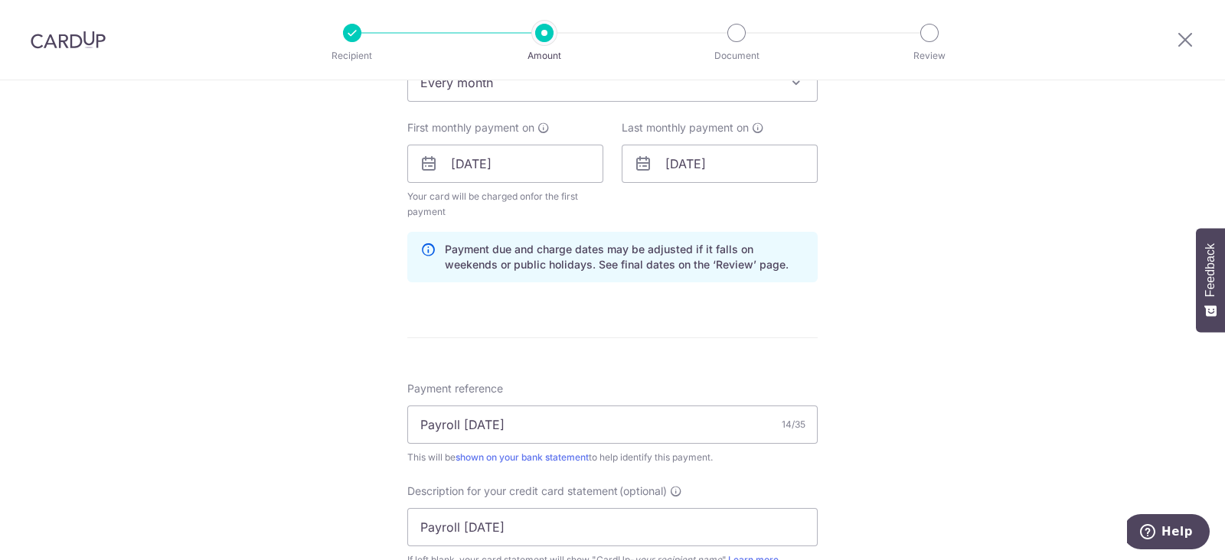
click at [925, 286] on div "Tell us more about your payment Enter payment amount SGD 30,000.00 30000.00 Sel…" at bounding box center [612, 236] width 1225 height 1640
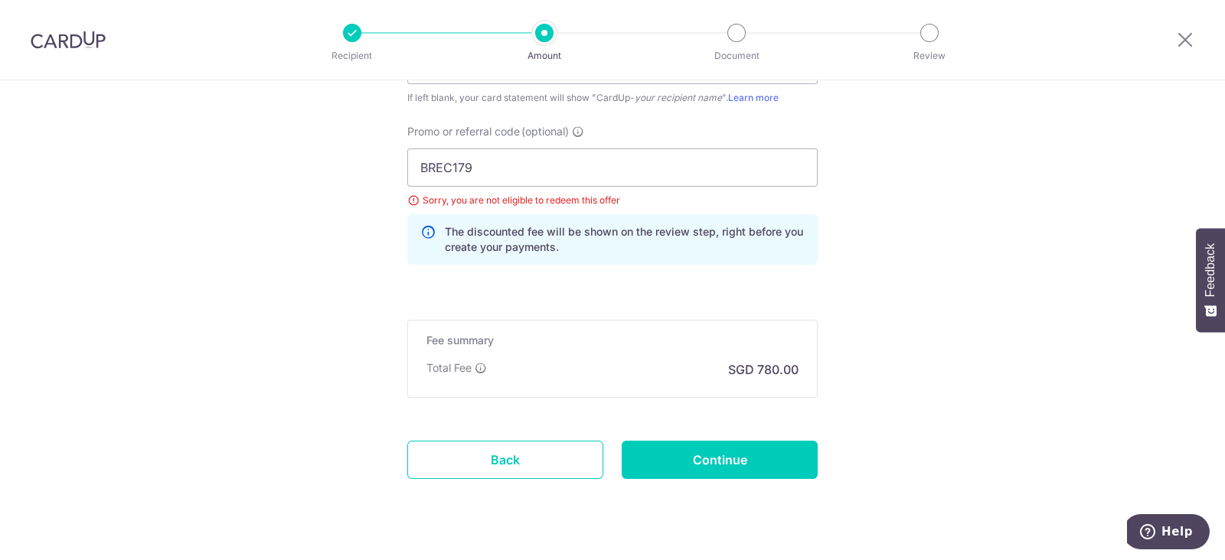
scroll to position [1158, 0]
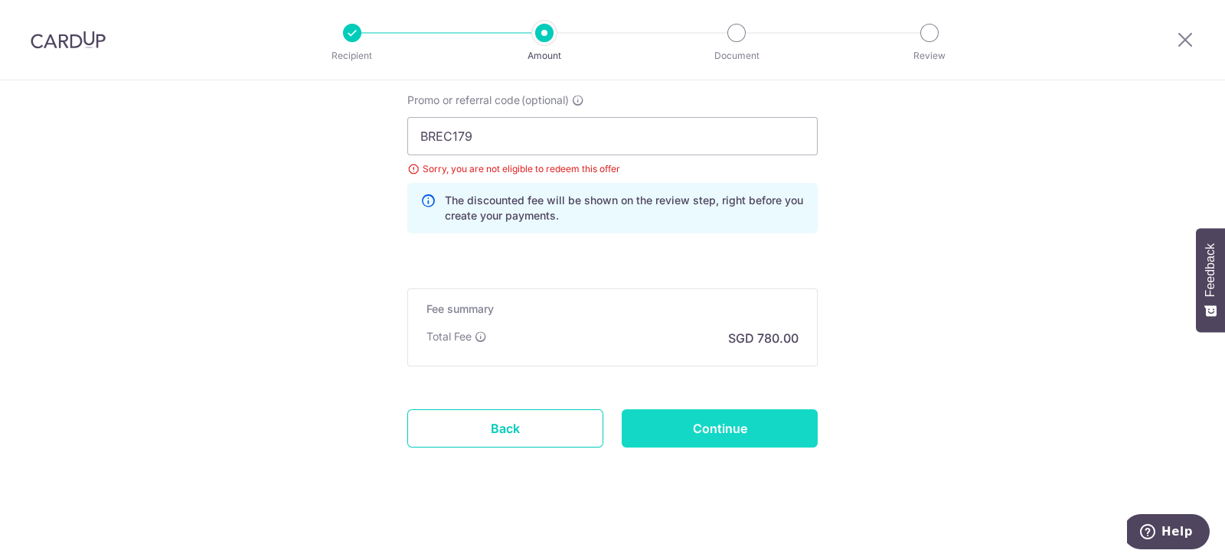
click at [735, 429] on input "Continue" at bounding box center [720, 429] width 196 height 38
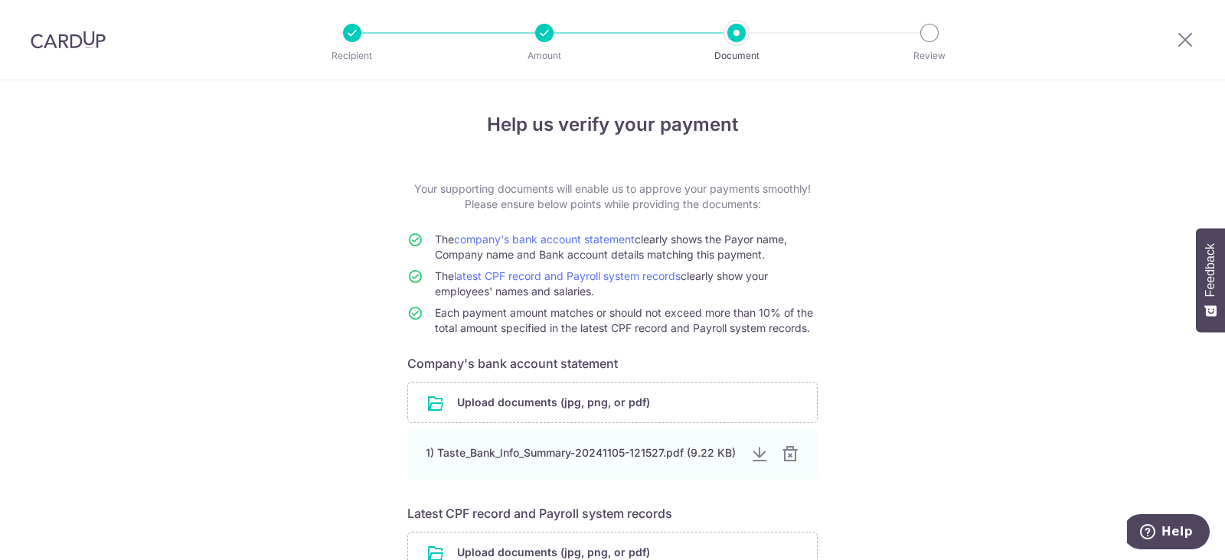
scroll to position [146, 0]
